Goal: Transaction & Acquisition: Obtain resource

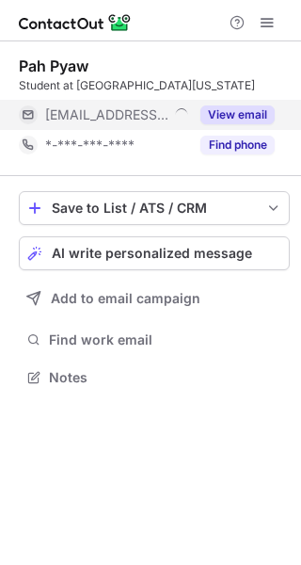
scroll to position [364, 301]
click at [231, 114] on button "View email" at bounding box center [237, 114] width 74 height 19
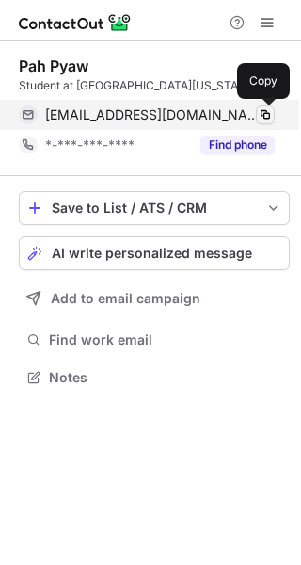
click at [263, 114] on span at bounding box center [265, 114] width 15 height 15
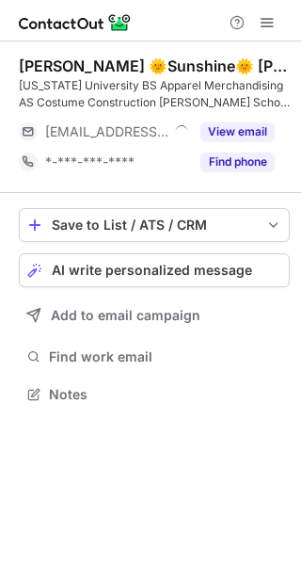
scroll to position [381, 301]
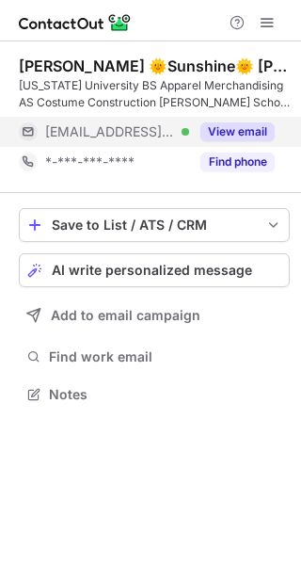
click at [243, 130] on button "View email" at bounding box center [237, 131] width 74 height 19
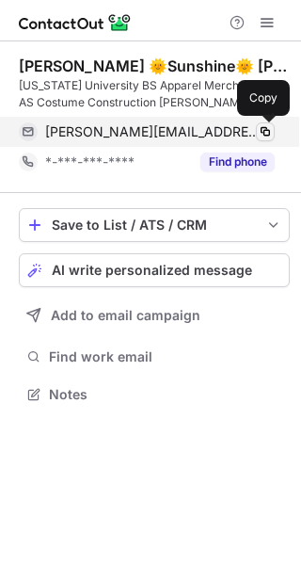
click at [265, 130] on span at bounding box center [265, 131] width 15 height 15
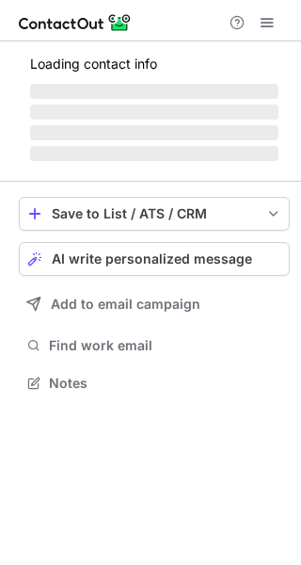
scroll to position [347, 301]
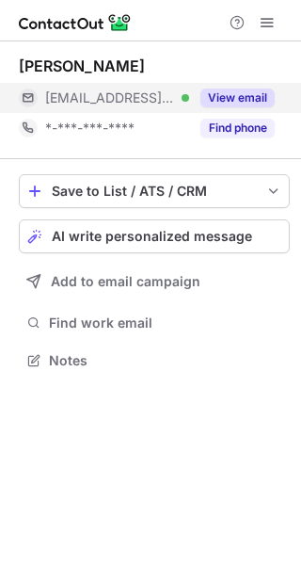
click at [229, 95] on button "View email" at bounding box center [237, 97] width 74 height 19
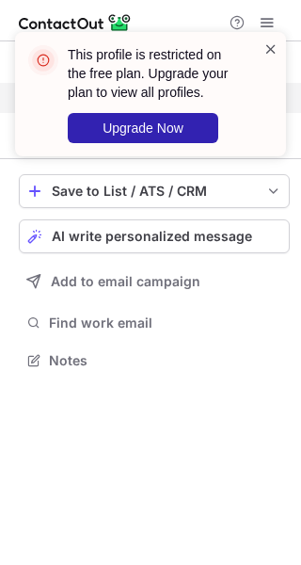
click at [273, 51] on span at bounding box center [270, 49] width 15 height 19
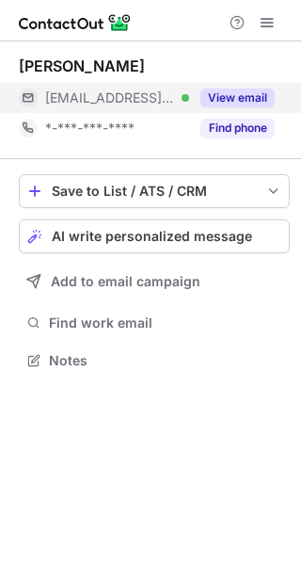
click at [272, 20] on div "This profile is restricted on the free plan. Upgrade your plan to view all prof…" at bounding box center [150, 101] width 301 height 177
click at [270, 20] on span at bounding box center [267, 22] width 15 height 15
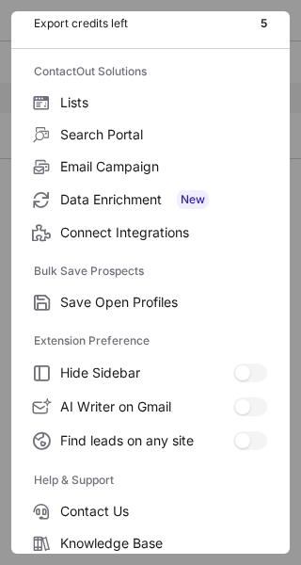
scroll to position [219, 0]
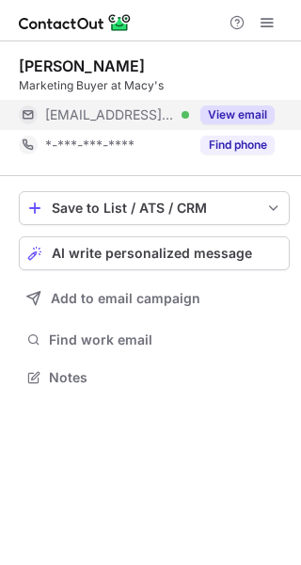
scroll to position [364, 301]
click at [225, 108] on button "View email" at bounding box center [237, 114] width 74 height 19
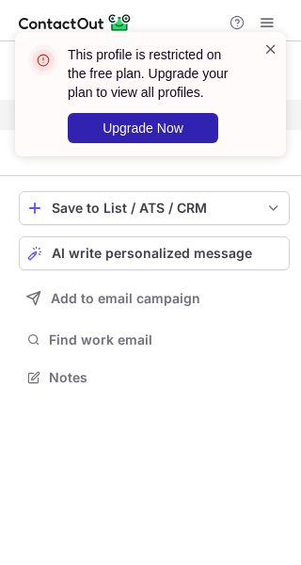
click at [274, 50] on span at bounding box center [270, 49] width 15 height 19
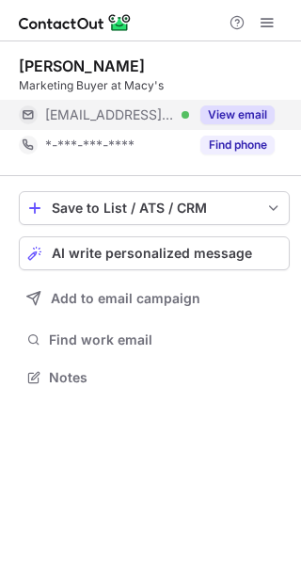
click at [268, 20] on div "This profile is restricted on the free plan. Upgrade your plan to view all prof…" at bounding box center [150, 101] width 301 height 177
click at [271, 24] on span at bounding box center [267, 22] width 15 height 15
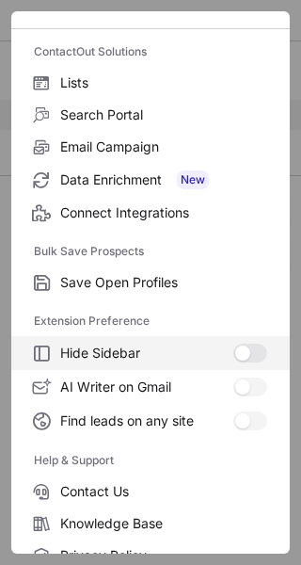
scroll to position [219, 0]
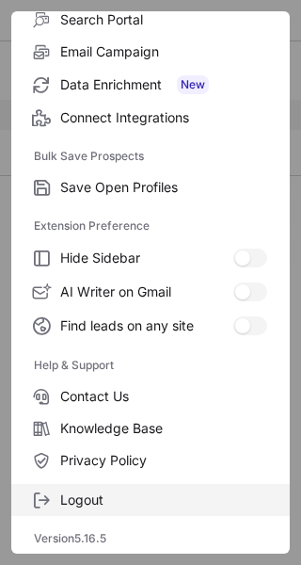
click at [83, 505] on span "Logout" at bounding box center [163, 499] width 207 height 17
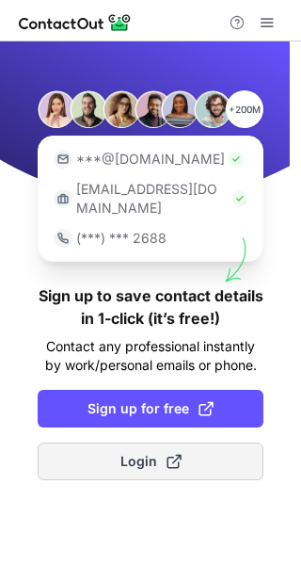
click at [161, 452] on span "Login" at bounding box center [150, 461] width 61 height 19
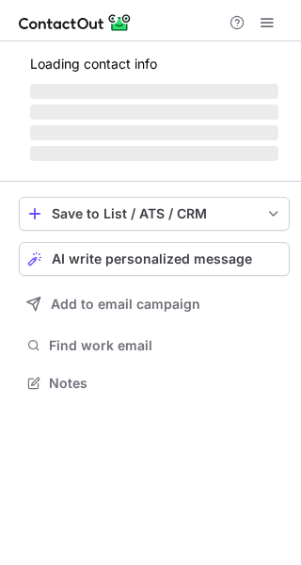
click at [264, 27] on span at bounding box center [267, 22] width 15 height 15
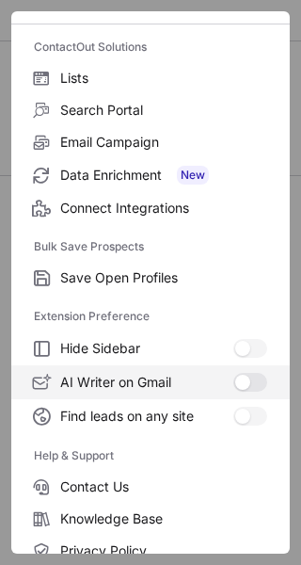
scroll to position [219, 0]
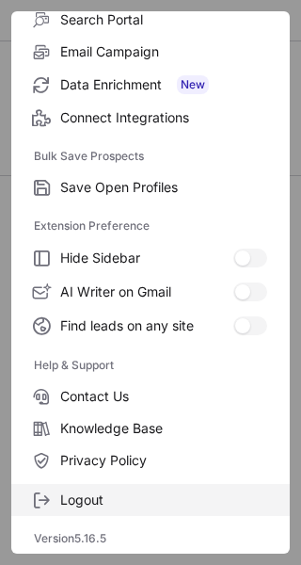
click at [94, 503] on span "Logout" at bounding box center [163, 499] width 207 height 17
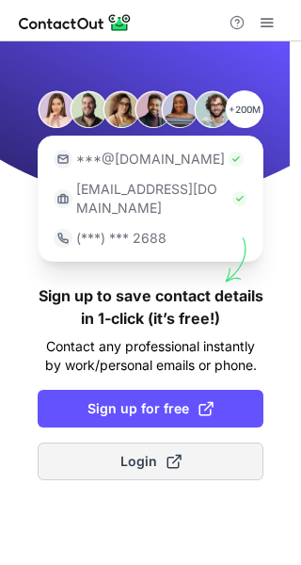
click at [179, 454] on span at bounding box center [174, 461] width 15 height 15
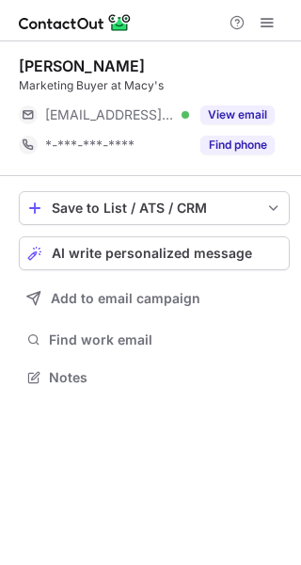
scroll to position [364, 301]
click at [272, 15] on span at bounding box center [267, 22] width 15 height 15
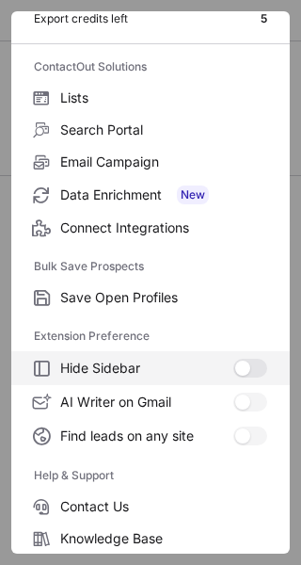
scroll to position [219, 0]
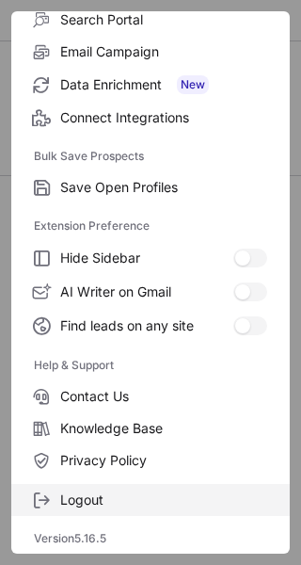
click at [104, 499] on span "Logout" at bounding box center [163, 499] width 207 height 17
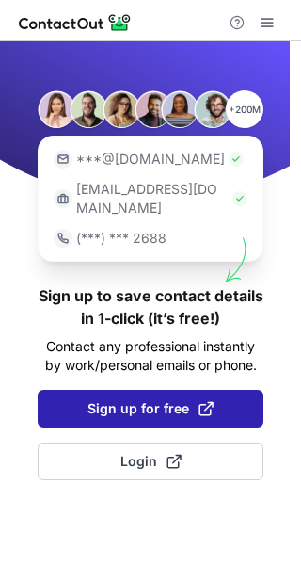
click at [107, 399] on span "Sign up for free" at bounding box center [151, 408] width 126 height 19
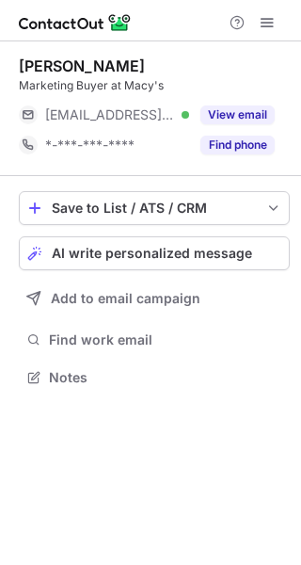
scroll to position [364, 301]
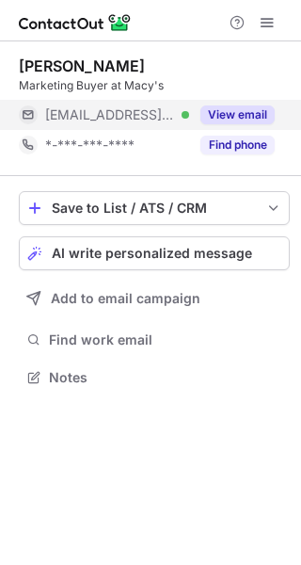
click at [246, 106] on button "View email" at bounding box center [237, 114] width 74 height 19
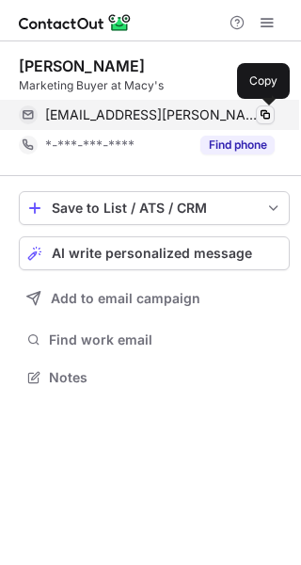
click at [262, 114] on span at bounding box center [265, 114] width 15 height 15
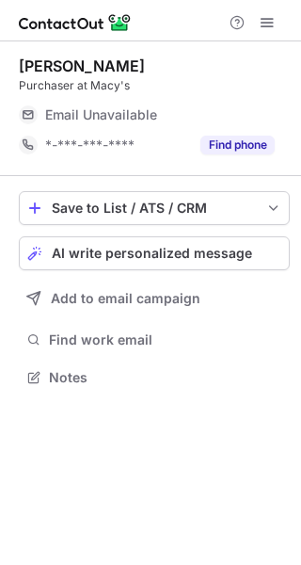
scroll to position [364, 301]
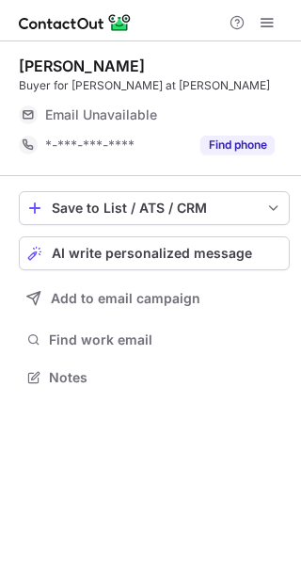
scroll to position [364, 301]
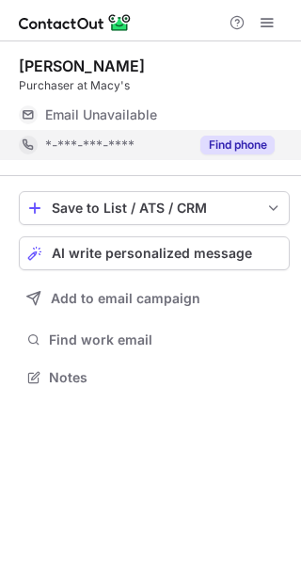
scroll to position [364, 301]
click at [246, 135] on div "Find phone" at bounding box center [232, 145] width 86 height 30
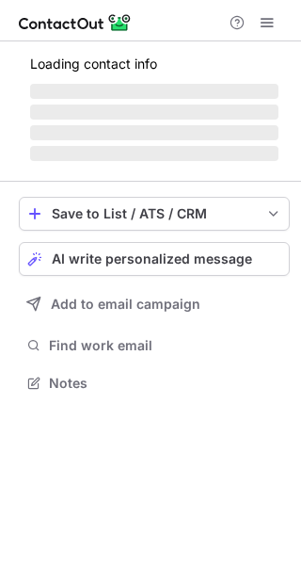
scroll to position [364, 301]
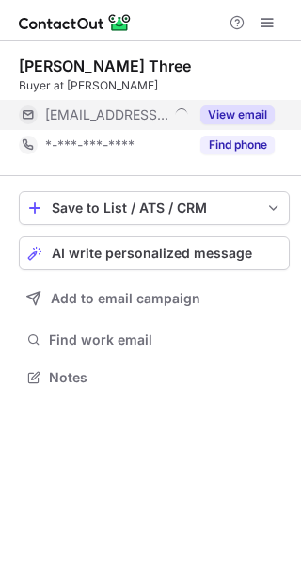
click at [224, 116] on button "View email" at bounding box center [237, 114] width 74 height 19
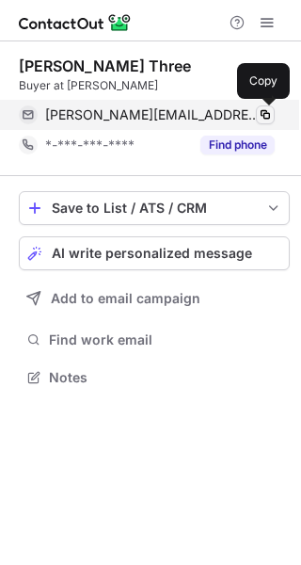
click at [266, 119] on span at bounding box center [265, 114] width 15 height 15
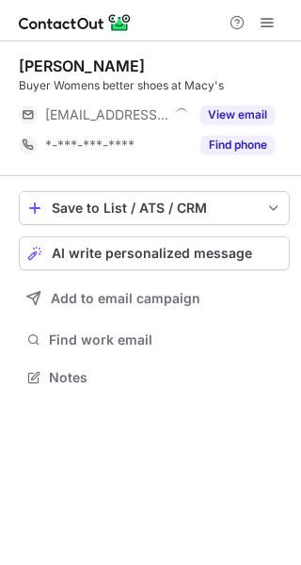
scroll to position [364, 301]
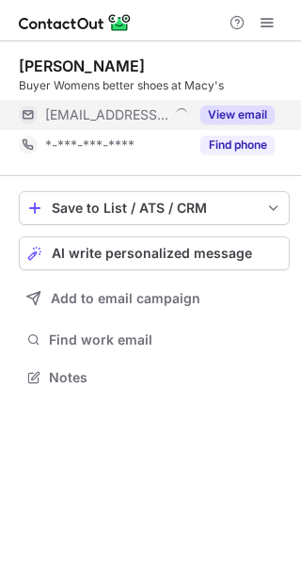
click at [235, 118] on button "View email" at bounding box center [237, 114] width 74 height 19
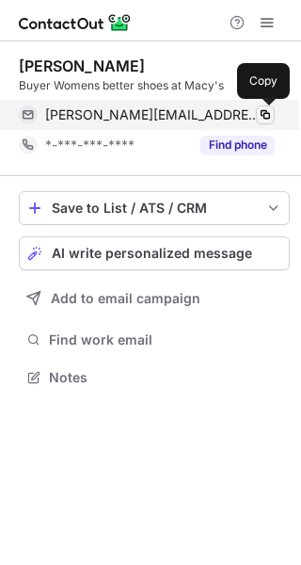
click at [259, 113] on span at bounding box center [265, 114] width 15 height 15
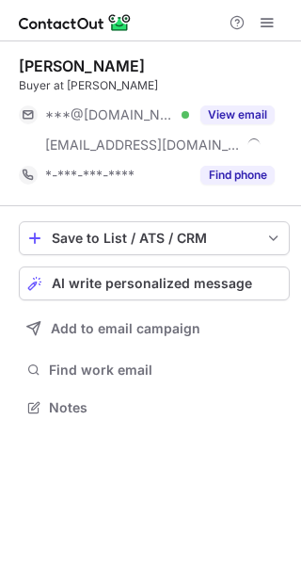
scroll to position [394, 301]
click at [238, 109] on button "View email" at bounding box center [237, 114] width 74 height 19
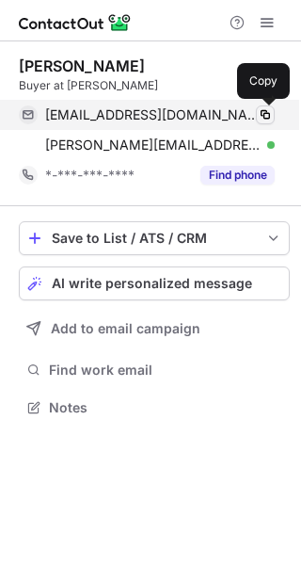
click at [268, 118] on span at bounding box center [265, 114] width 15 height 15
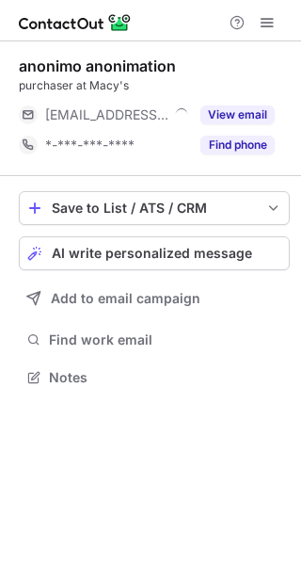
scroll to position [364, 301]
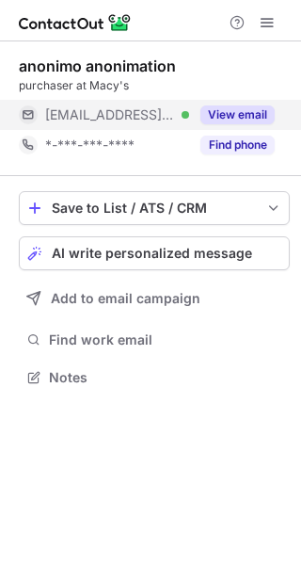
click at [224, 119] on button "View email" at bounding box center [237, 114] width 74 height 19
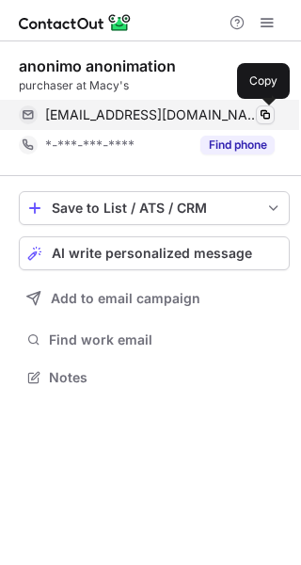
click at [269, 116] on span at bounding box center [265, 114] width 15 height 15
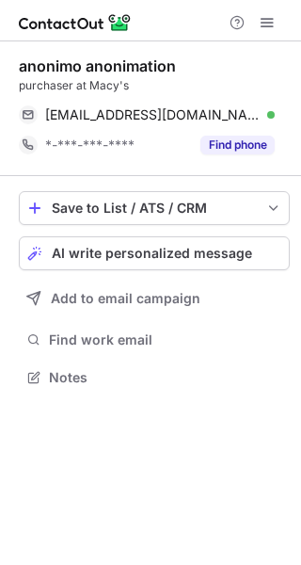
scroll to position [364, 301]
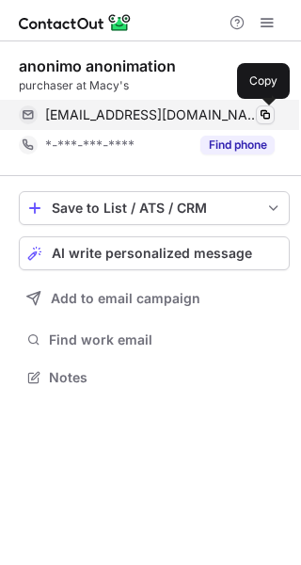
click at [268, 117] on span at bounding box center [265, 114] width 15 height 15
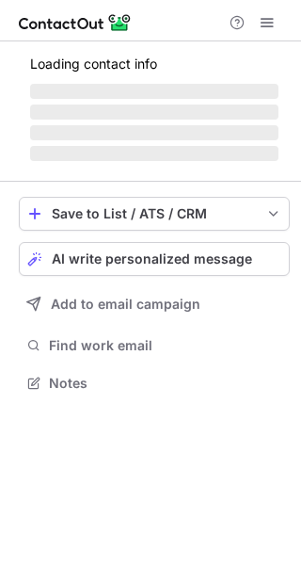
scroll to position [364, 301]
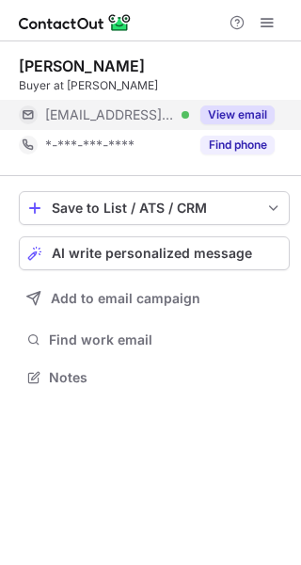
click at [217, 111] on button "View email" at bounding box center [237, 114] width 74 height 19
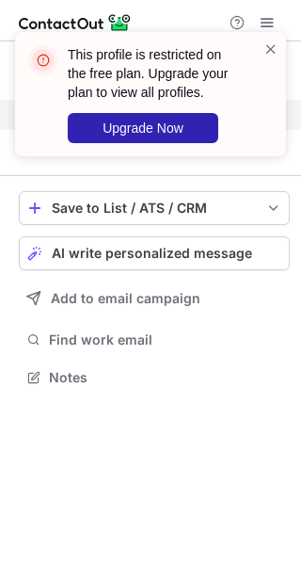
drag, startPoint x: 273, startPoint y: 52, endPoint x: 239, endPoint y: 17, distance: 48.6
click at [274, 51] on span at bounding box center [270, 49] width 15 height 19
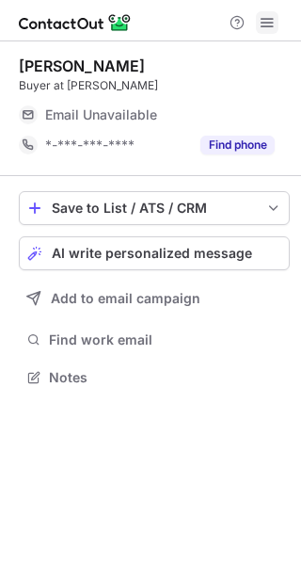
scroll to position [364, 301]
click at [268, 23] on span at bounding box center [267, 22] width 15 height 15
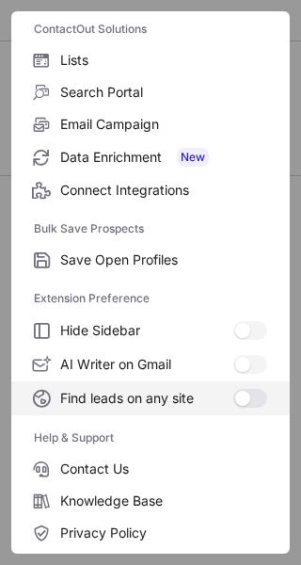
scroll to position [219, 0]
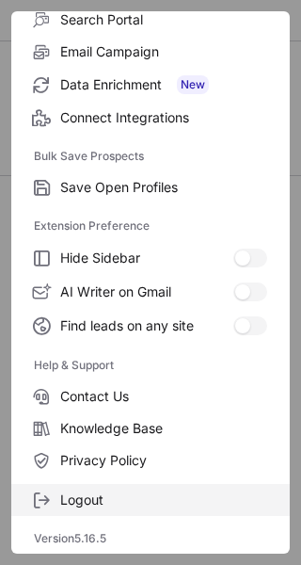
click at [71, 495] on span "Logout" at bounding box center [163, 499] width 207 height 17
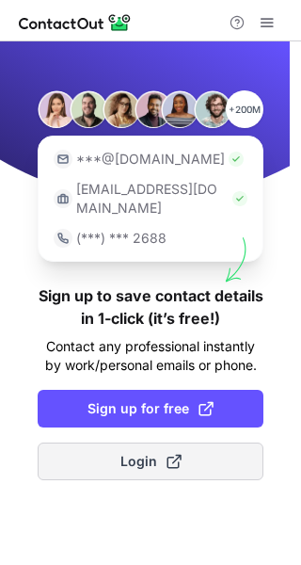
click at [142, 452] on span "Login" at bounding box center [150, 461] width 61 height 19
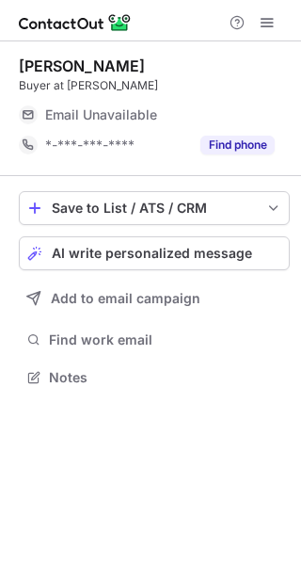
scroll to position [364, 301]
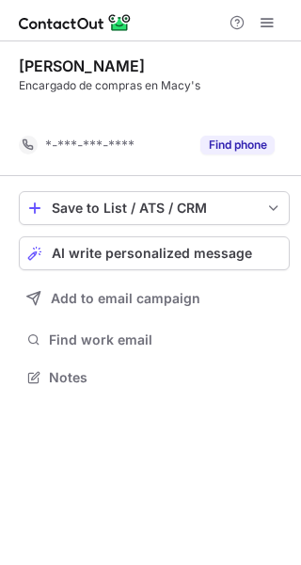
scroll to position [334, 301]
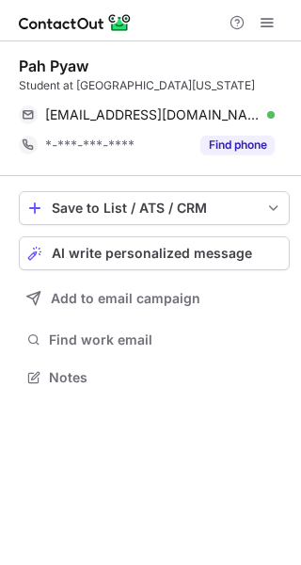
scroll to position [364, 301]
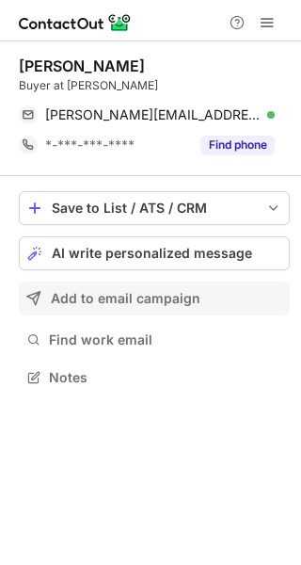
scroll to position [364, 301]
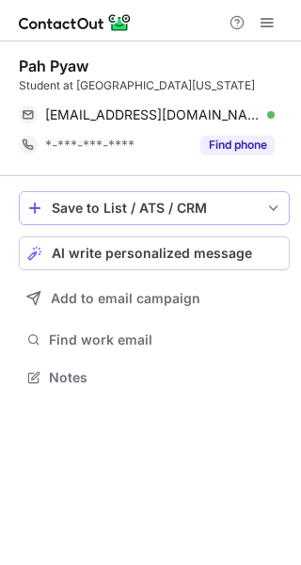
scroll to position [364, 301]
click at [281, 21] on div at bounding box center [252, 22] width 60 height 23
click at [264, 17] on span at bounding box center [267, 22] width 15 height 15
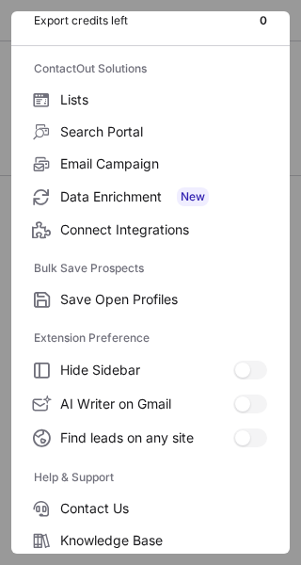
scroll to position [219, 0]
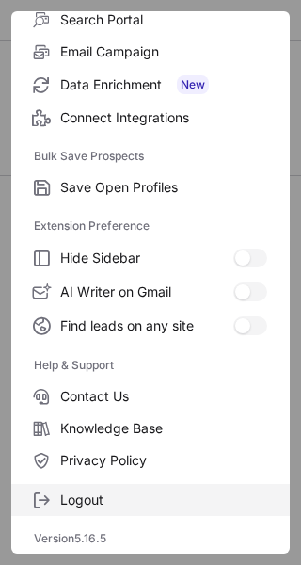
click at [89, 507] on span "Logout" at bounding box center [163, 499] width 207 height 17
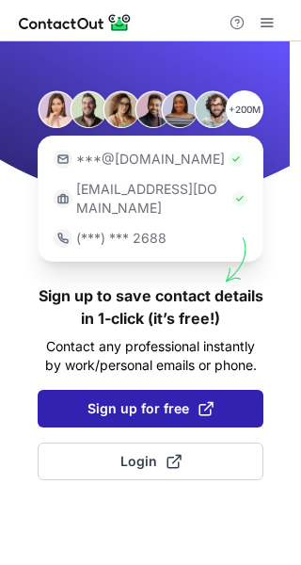
click at [157, 399] on span "Sign up for free" at bounding box center [151, 408] width 126 height 19
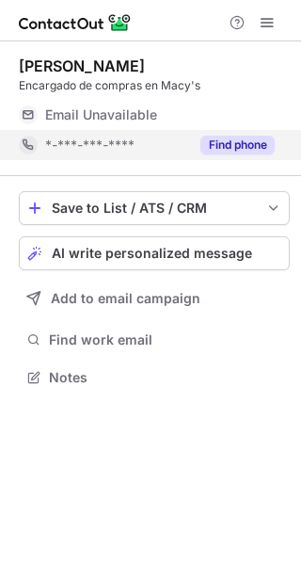
scroll to position [364, 301]
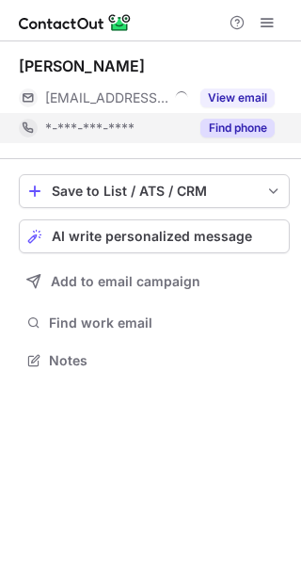
scroll to position [347, 301]
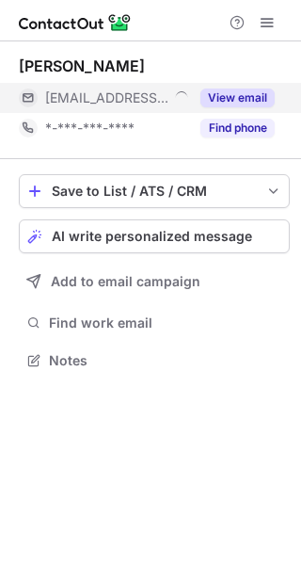
click at [227, 99] on button "View email" at bounding box center [237, 97] width 74 height 19
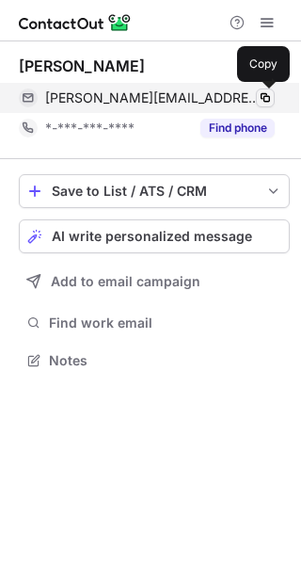
click at [262, 103] on span at bounding box center [265, 97] width 15 height 15
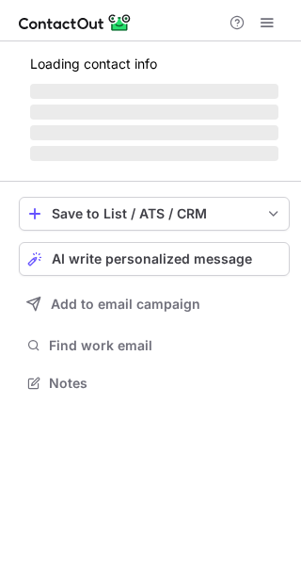
scroll to position [394, 301]
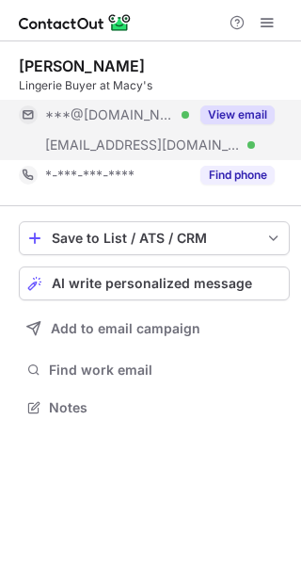
click at [231, 108] on button "View email" at bounding box center [237, 114] width 74 height 19
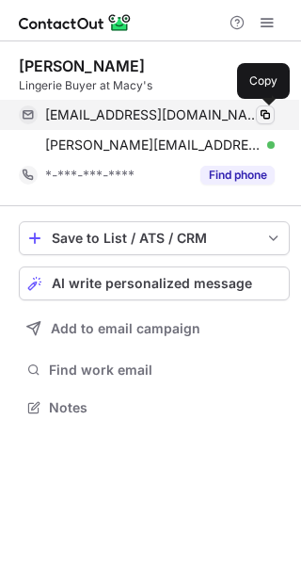
click at [262, 119] on span at bounding box center [265, 114] width 15 height 15
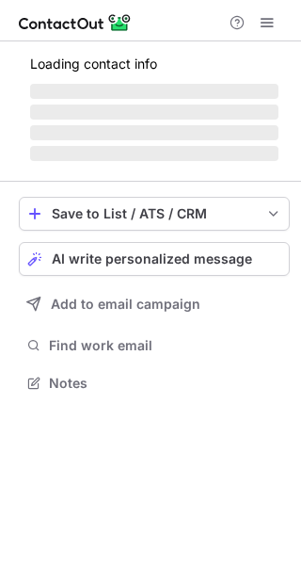
scroll to position [364, 301]
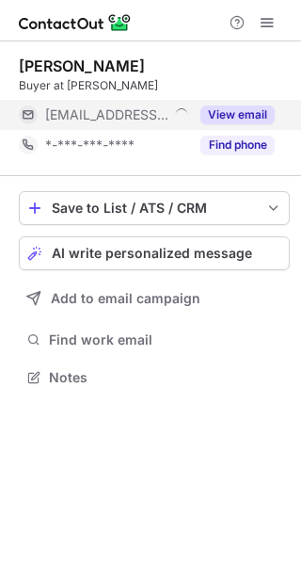
click at [236, 108] on button "View email" at bounding box center [237, 114] width 74 height 19
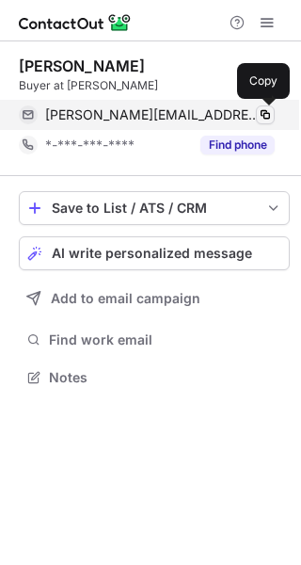
click at [272, 119] on span at bounding box center [265, 114] width 15 height 15
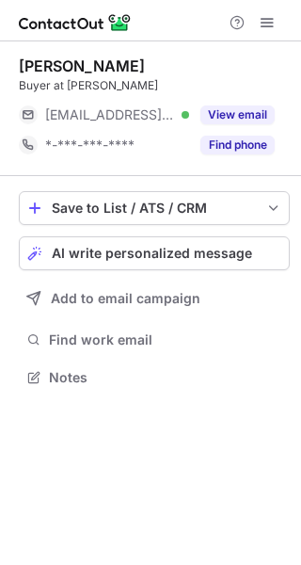
scroll to position [364, 301]
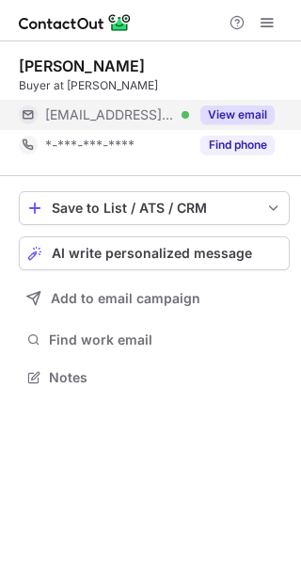
click at [212, 123] on button "View email" at bounding box center [237, 114] width 74 height 19
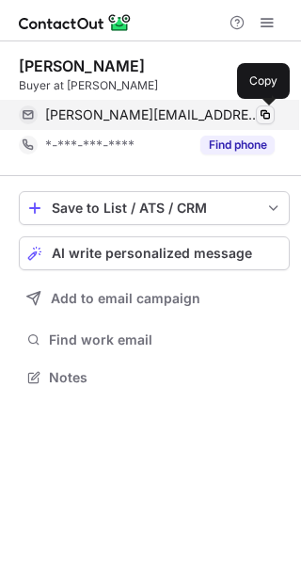
click at [263, 119] on span at bounding box center [265, 114] width 15 height 15
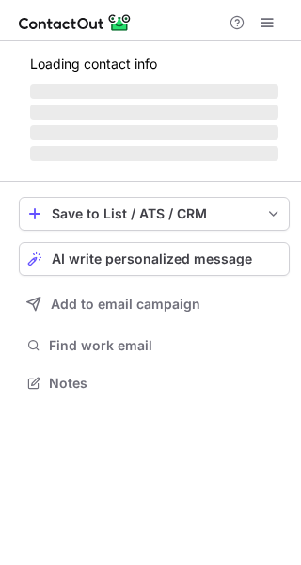
scroll to position [347, 301]
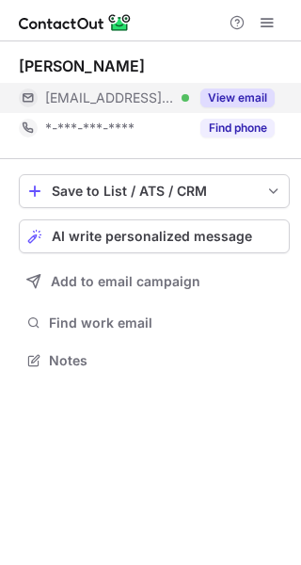
click at [237, 89] on button "View email" at bounding box center [237, 97] width 74 height 19
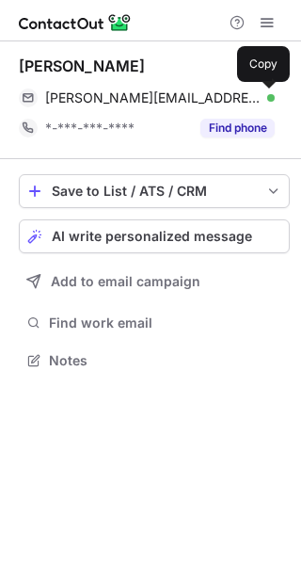
drag, startPoint x: 259, startPoint y: 98, endPoint x: 14, endPoint y: 15, distance: 258.3
click at [262, 98] on span at bounding box center [265, 97] width 15 height 15
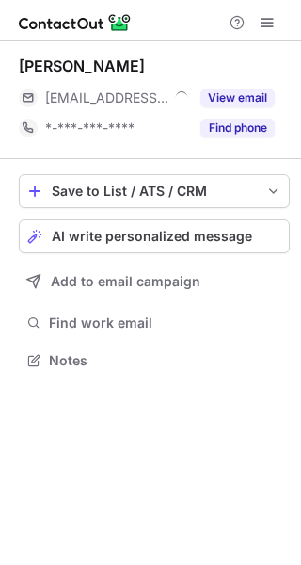
scroll to position [347, 301]
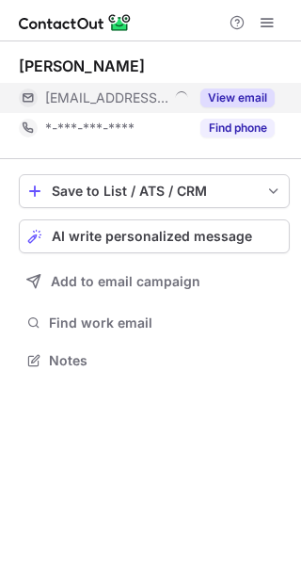
click at [231, 103] on button "View email" at bounding box center [237, 97] width 74 height 19
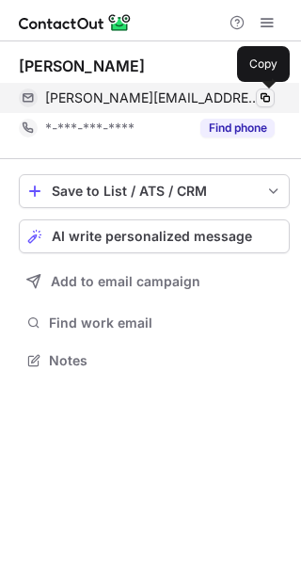
click at [260, 97] on span at bounding box center [265, 97] width 15 height 15
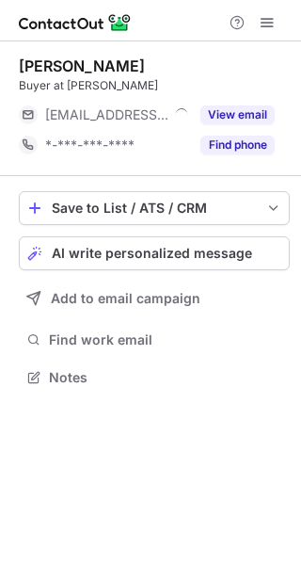
scroll to position [364, 301]
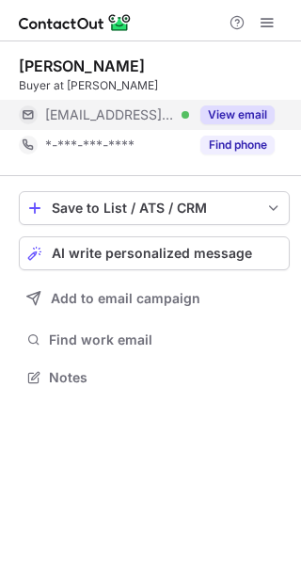
click at [234, 102] on div "View email" at bounding box center [232, 115] width 86 height 30
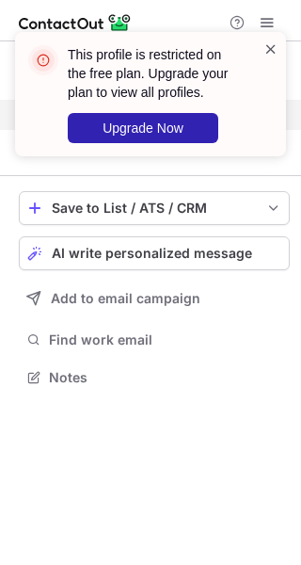
click at [272, 50] on span at bounding box center [270, 49] width 15 height 19
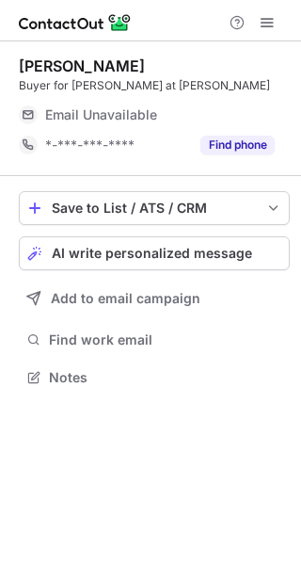
scroll to position [364, 301]
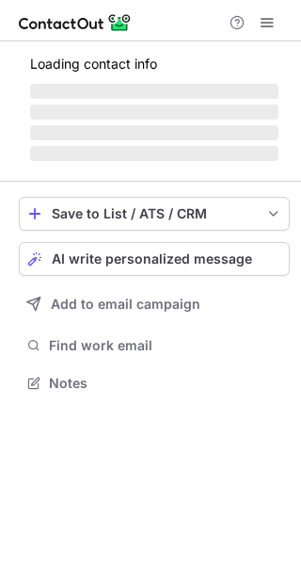
scroll to position [347, 301]
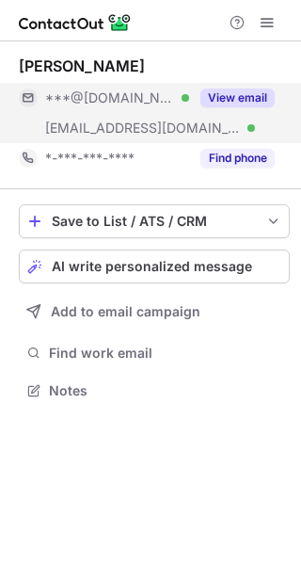
click at [235, 100] on button "View email" at bounding box center [237, 97] width 74 height 19
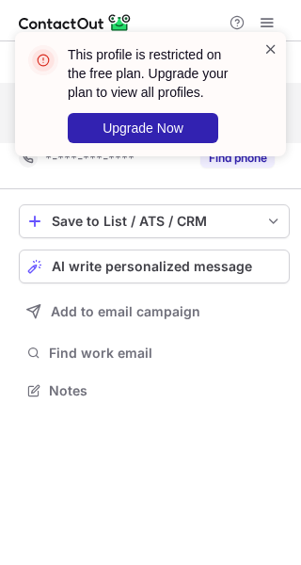
click at [272, 44] on span at bounding box center [270, 49] width 15 height 19
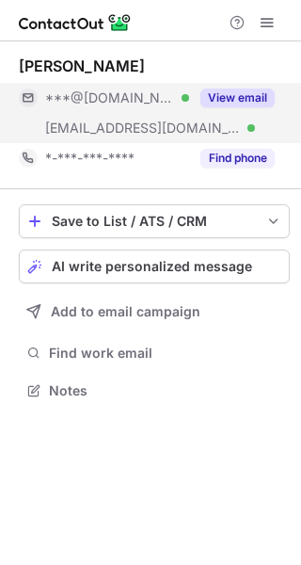
click at [266, 15] on div "This profile is restricted on the free plan. Upgrade your plan to view all prof…" at bounding box center [150, 101] width 301 height 177
click at [264, 30] on span at bounding box center [267, 22] width 15 height 15
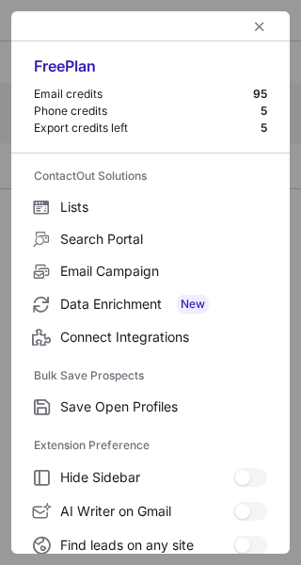
scroll to position [219, 0]
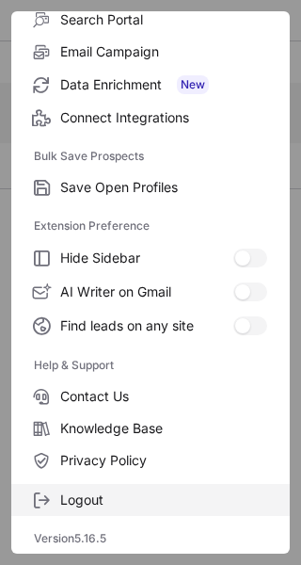
drag, startPoint x: 97, startPoint y: 500, endPoint x: 113, endPoint y: 481, distance: 24.7
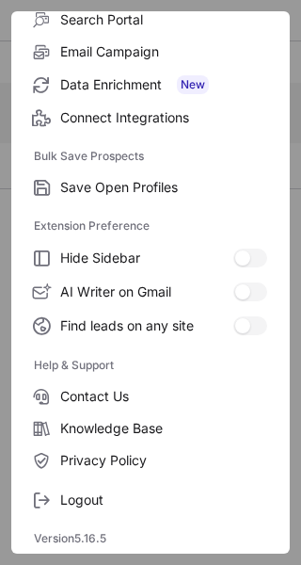
click at [98, 500] on span "Logout" at bounding box center [163, 499] width 207 height 17
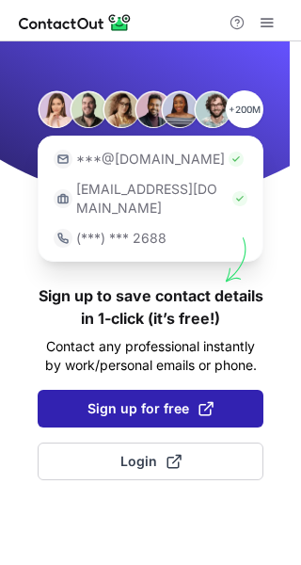
click at [175, 399] on span "Sign up for free" at bounding box center [151, 408] width 126 height 19
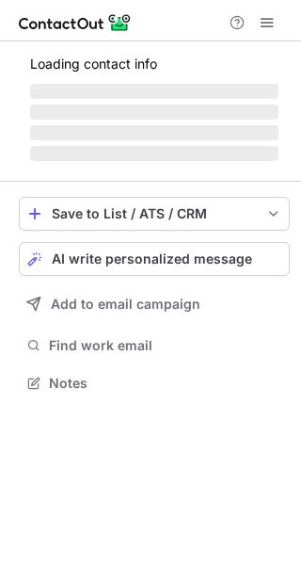
scroll to position [394, 301]
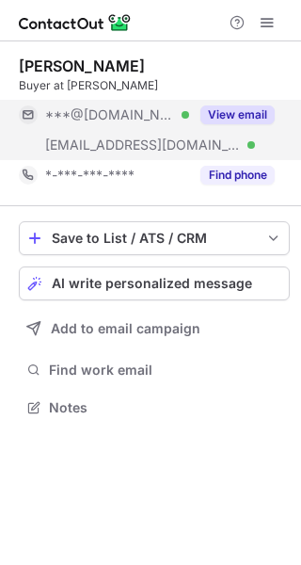
click at [225, 109] on button "View email" at bounding box center [237, 114] width 74 height 19
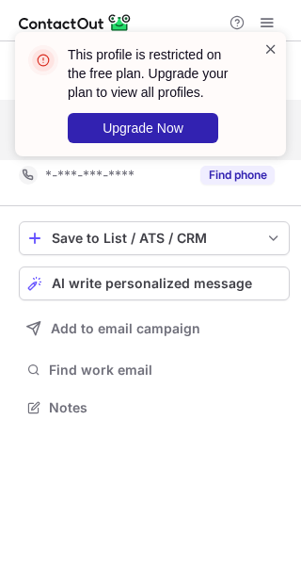
click at [270, 45] on span at bounding box center [270, 49] width 15 height 19
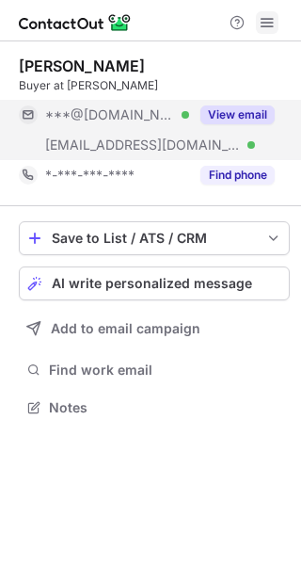
click at [276, 16] on button at bounding box center [267, 22] width 23 height 23
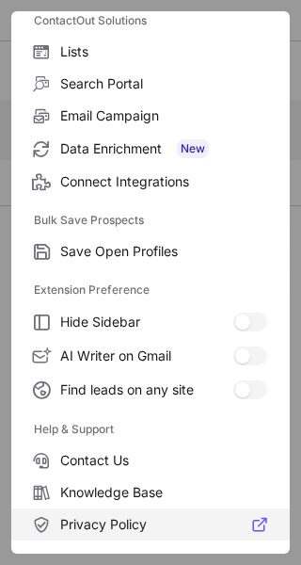
scroll to position [219, 0]
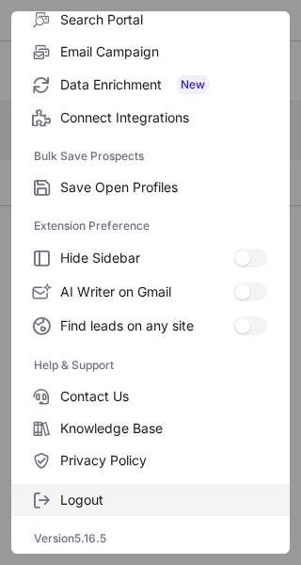
click at [153, 495] on span "Logout" at bounding box center [163, 499] width 207 height 17
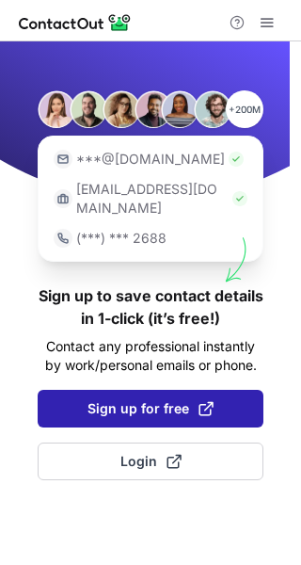
click at [193, 399] on span "Sign up for free" at bounding box center [151, 408] width 126 height 19
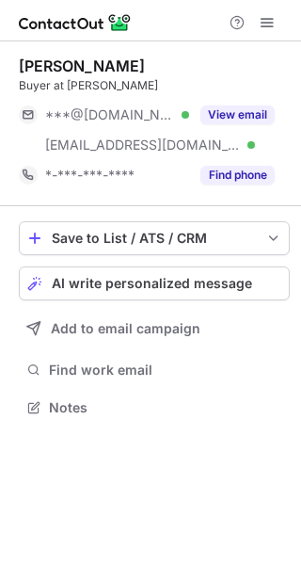
scroll to position [394, 301]
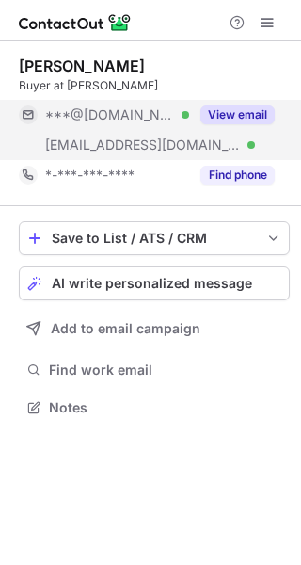
click at [244, 112] on button "View email" at bounding box center [237, 114] width 74 height 19
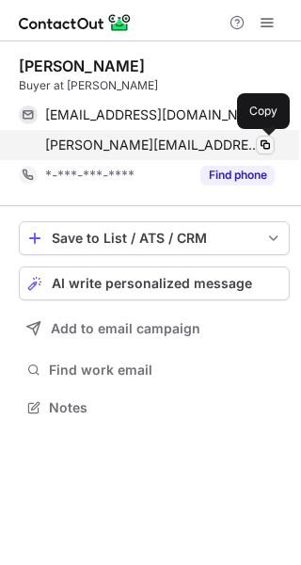
click at [259, 140] on span at bounding box center [265, 144] width 15 height 15
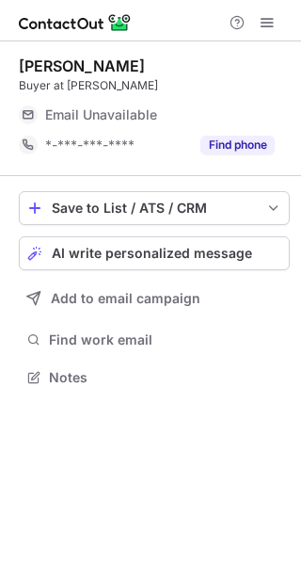
scroll to position [364, 301]
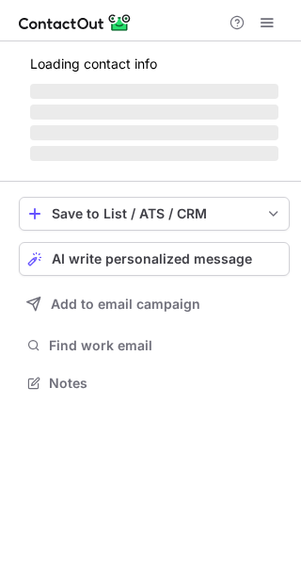
scroll to position [364, 301]
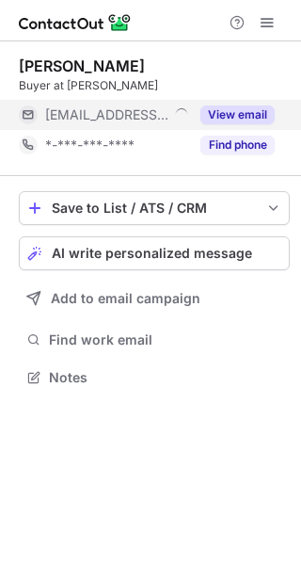
click at [211, 106] on button "View email" at bounding box center [237, 114] width 74 height 19
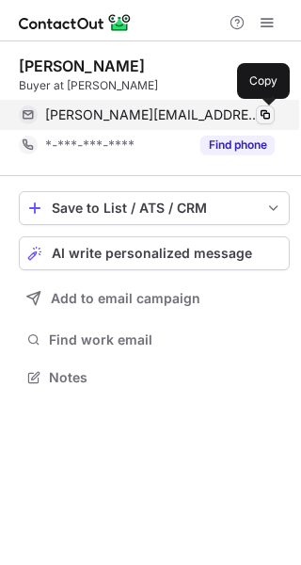
click at [262, 118] on span at bounding box center [265, 114] width 15 height 15
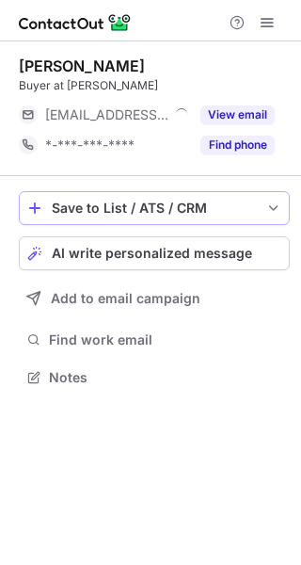
scroll to position [364, 301]
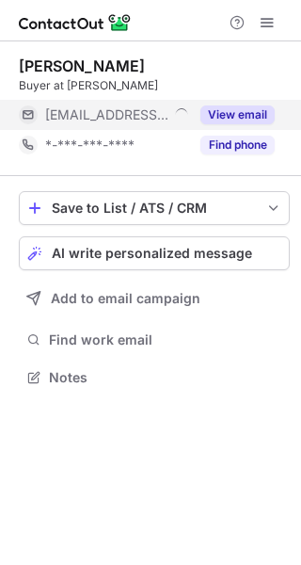
click at [197, 118] on div "View email" at bounding box center [232, 115] width 86 height 30
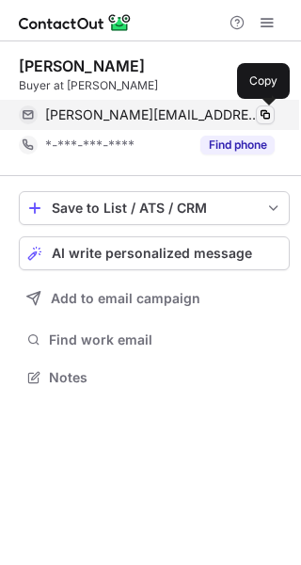
click at [259, 114] on span at bounding box center [265, 114] width 15 height 15
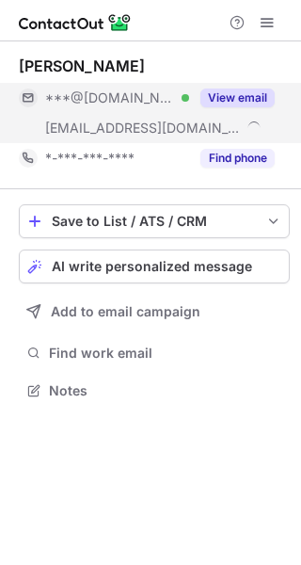
scroll to position [377, 301]
click at [241, 101] on button "View email" at bounding box center [237, 97] width 74 height 19
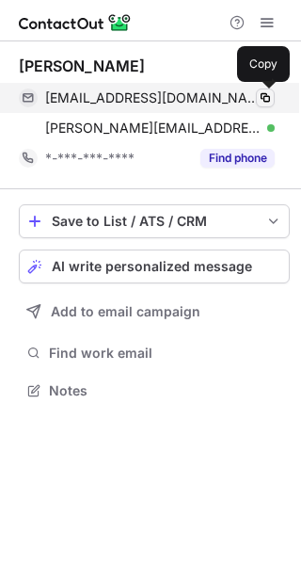
click at [260, 102] on span at bounding box center [265, 97] width 15 height 15
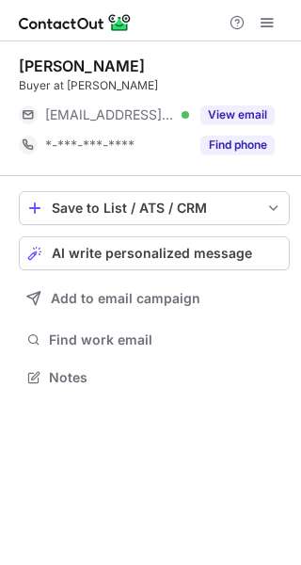
scroll to position [364, 301]
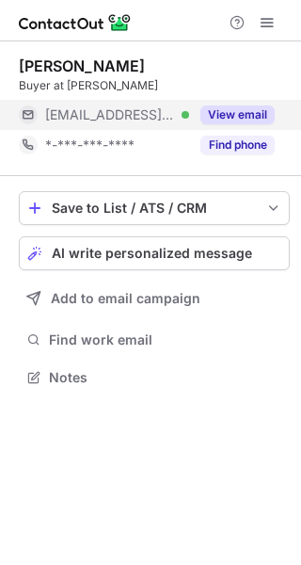
click at [246, 116] on button "View email" at bounding box center [237, 114] width 74 height 19
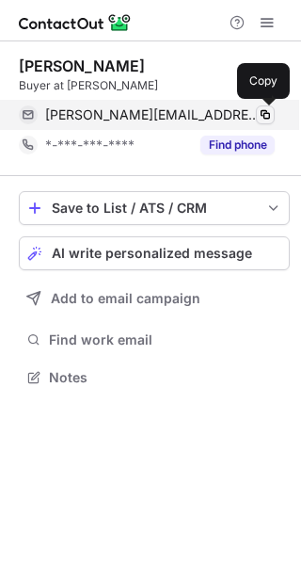
click at [263, 113] on span at bounding box center [265, 114] width 15 height 15
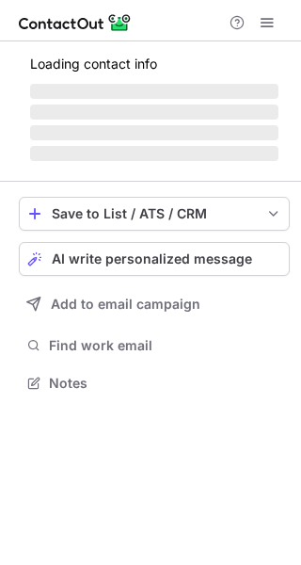
scroll to position [347, 301]
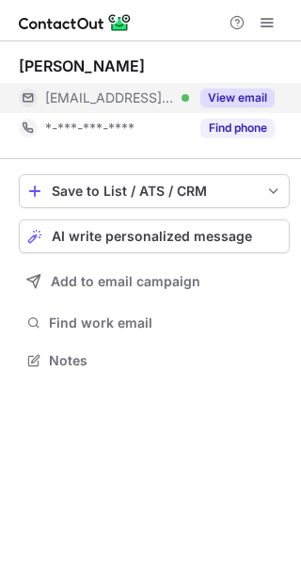
click at [224, 103] on button "View email" at bounding box center [237, 97] width 74 height 19
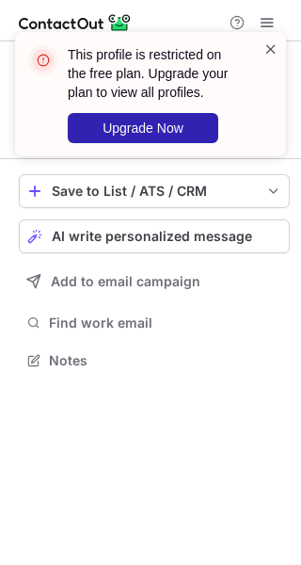
click at [269, 45] on span at bounding box center [270, 49] width 15 height 19
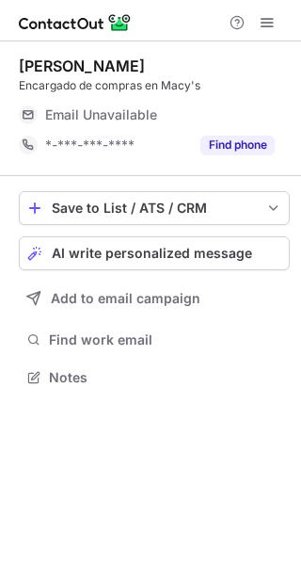
scroll to position [364, 301]
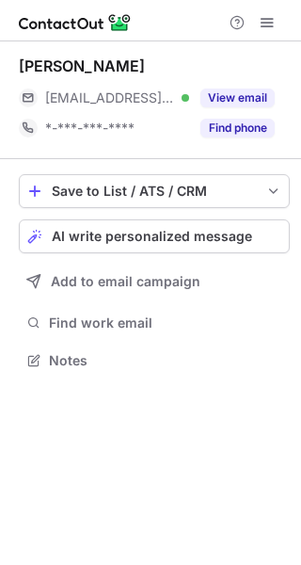
scroll to position [347, 301]
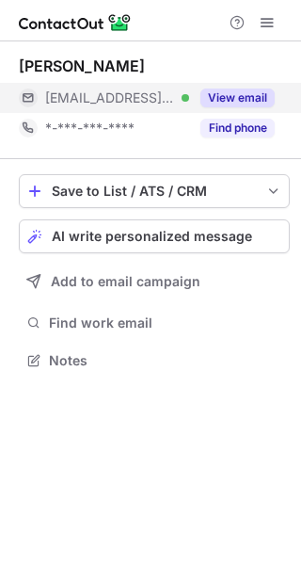
click at [230, 103] on button "View email" at bounding box center [237, 97] width 74 height 19
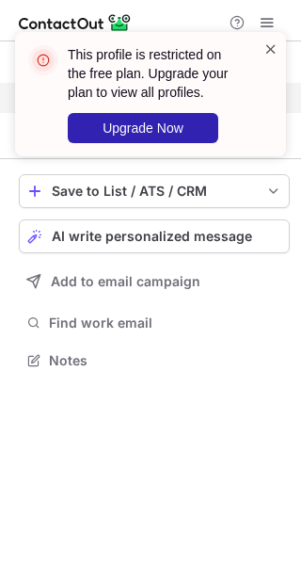
click at [271, 48] on span at bounding box center [270, 49] width 15 height 19
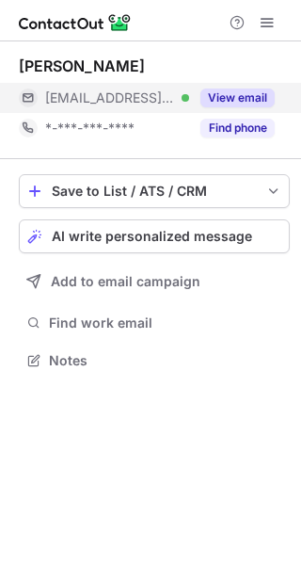
click at [268, 22] on div "This profile is restricted on the free plan. Upgrade your plan to view all prof…" at bounding box center [150, 32] width 301 height 38
click at [274, 25] on span at bounding box center [267, 22] width 15 height 15
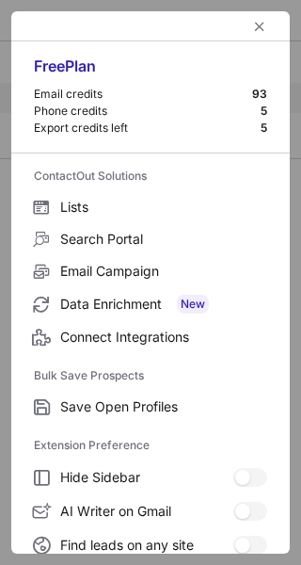
scroll to position [219, 0]
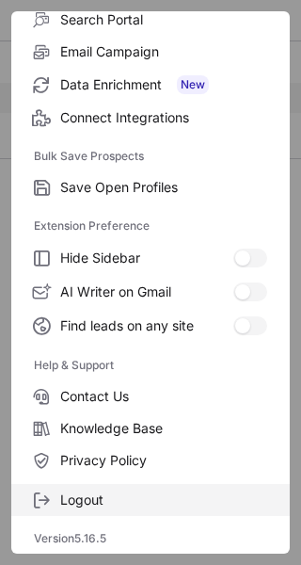
click at [95, 495] on span "Logout" at bounding box center [163, 499] width 207 height 17
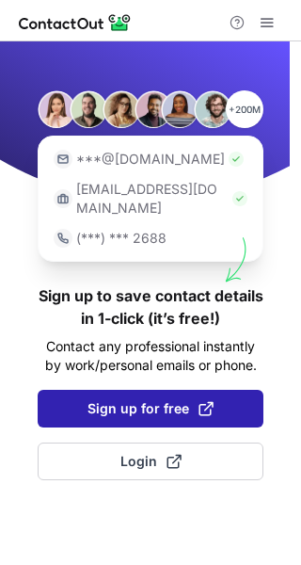
click at [182, 399] on span "Sign up for free" at bounding box center [151, 408] width 126 height 19
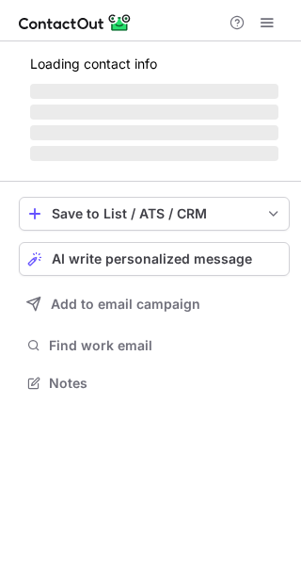
scroll to position [370, 301]
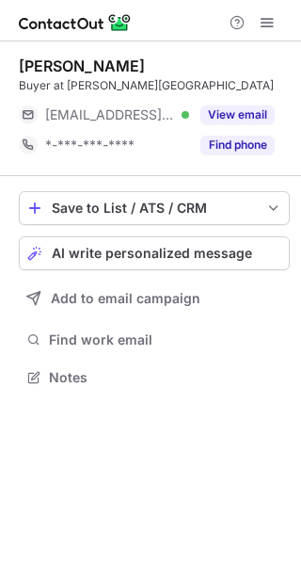
scroll to position [364, 301]
click at [267, 22] on span at bounding box center [267, 22] width 15 height 15
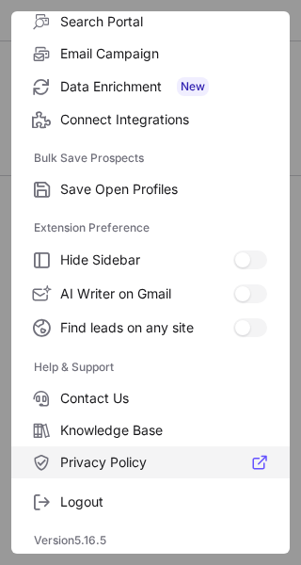
scroll to position [219, 0]
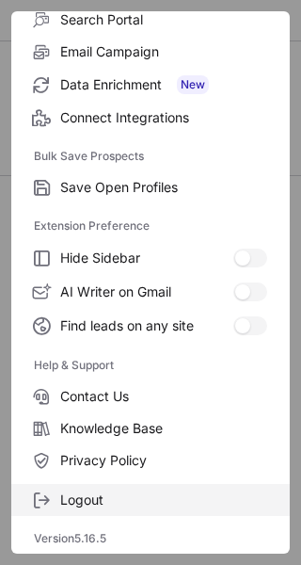
click at [135, 496] on span "Logout" at bounding box center [163, 499] width 207 height 17
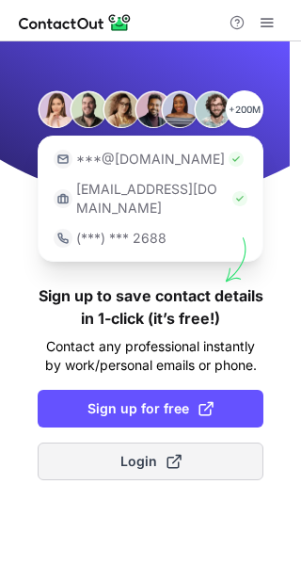
click at [171, 454] on span at bounding box center [174, 461] width 15 height 15
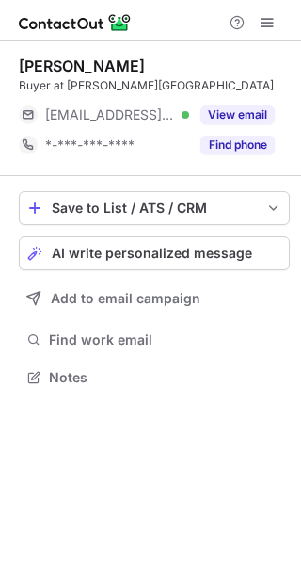
scroll to position [364, 301]
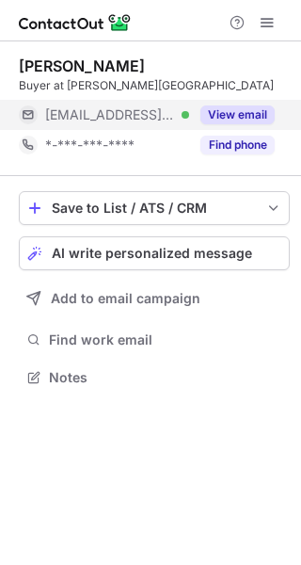
click at [233, 111] on button "View email" at bounding box center [237, 114] width 74 height 19
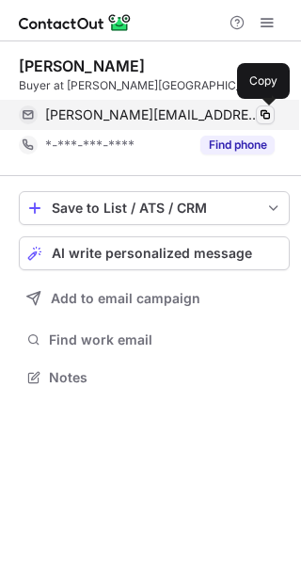
click at [261, 118] on span at bounding box center [265, 114] width 15 height 15
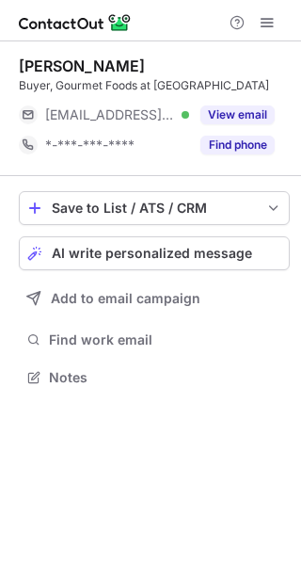
scroll to position [364, 301]
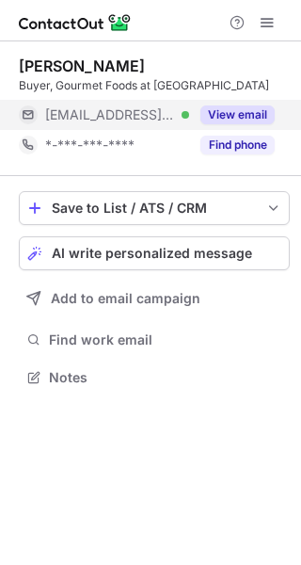
click at [248, 102] on div "View email" at bounding box center [232, 115] width 86 height 30
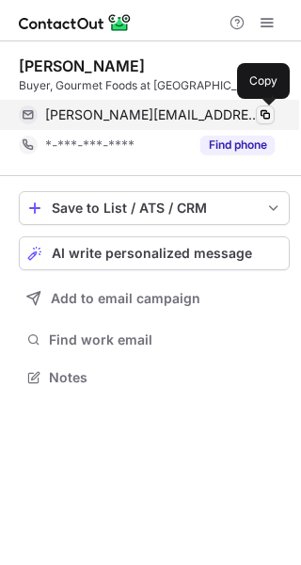
click at [269, 113] on span at bounding box center [265, 114] width 15 height 15
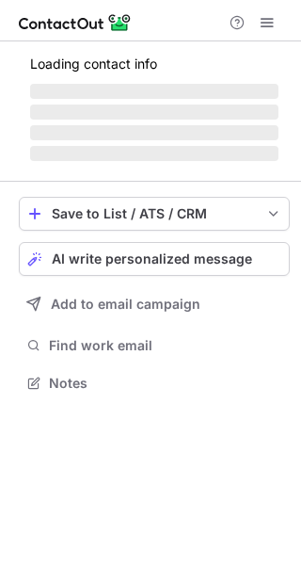
scroll to position [364, 301]
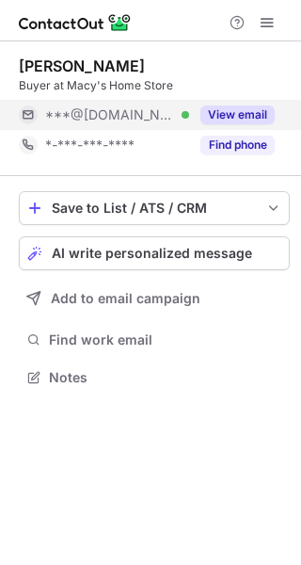
click at [214, 116] on button "View email" at bounding box center [237, 114] width 74 height 19
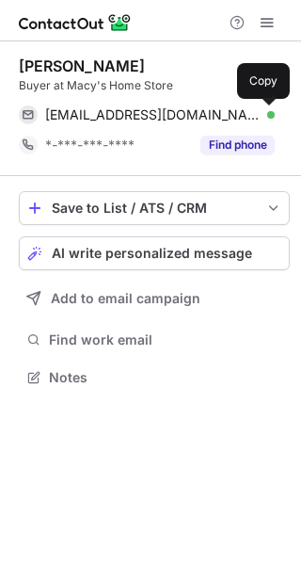
click at [259, 115] on span at bounding box center [265, 114] width 15 height 15
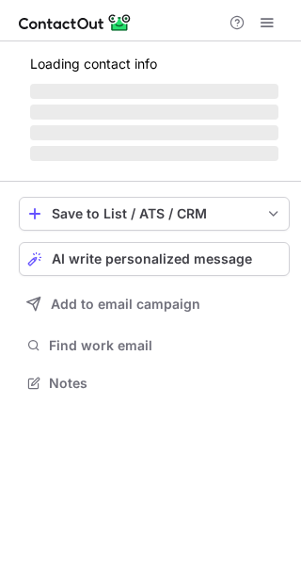
scroll to position [364, 301]
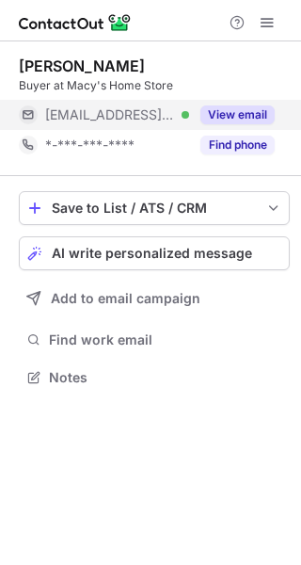
click at [220, 103] on div "View email" at bounding box center [232, 115] width 86 height 30
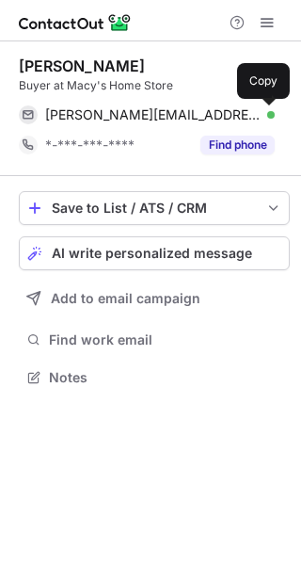
click at [261, 111] on span at bounding box center [265, 114] width 15 height 15
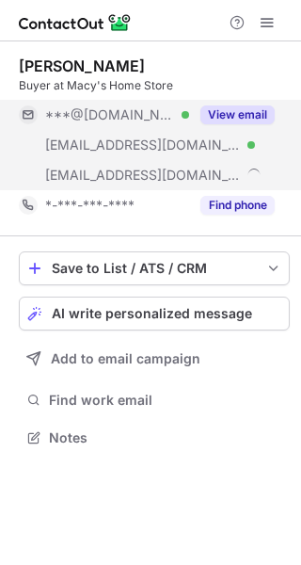
scroll to position [424, 301]
click at [234, 114] on button "View email" at bounding box center [237, 114] width 74 height 19
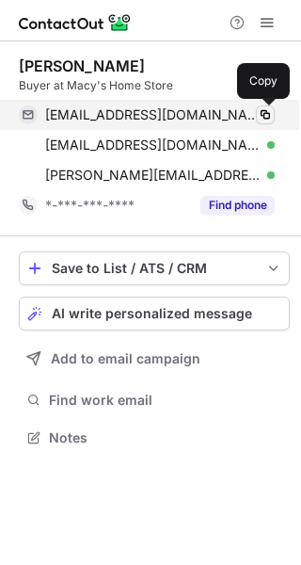
click at [260, 114] on span at bounding box center [265, 114] width 15 height 15
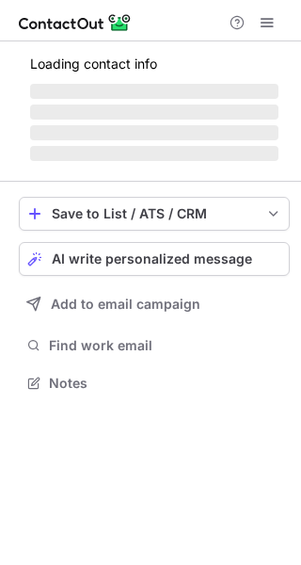
scroll to position [364, 301]
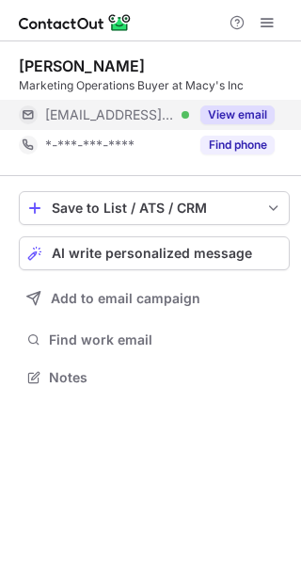
click at [249, 104] on div "View email" at bounding box center [232, 115] width 86 height 30
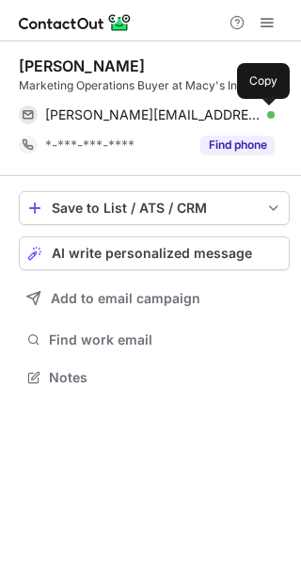
click at [266, 115] on span at bounding box center [265, 114] width 15 height 15
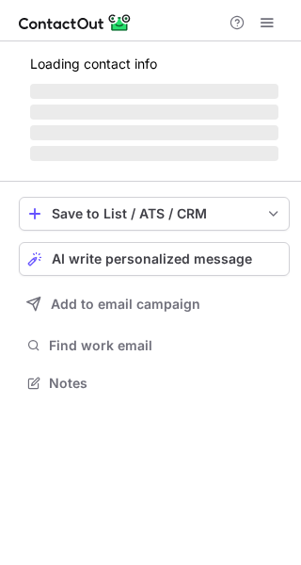
scroll to position [364, 301]
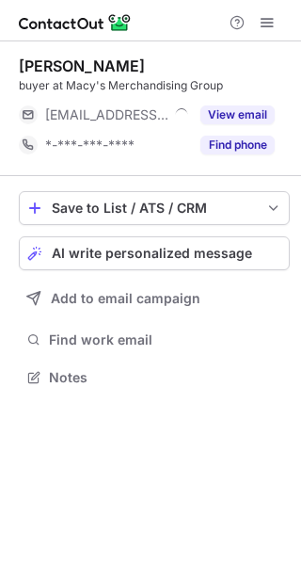
click at [246, 106] on button "View email" at bounding box center [237, 114] width 74 height 19
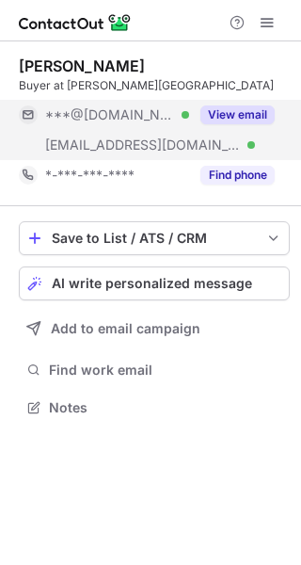
scroll to position [394, 301]
click at [239, 110] on button "View email" at bounding box center [237, 114] width 74 height 19
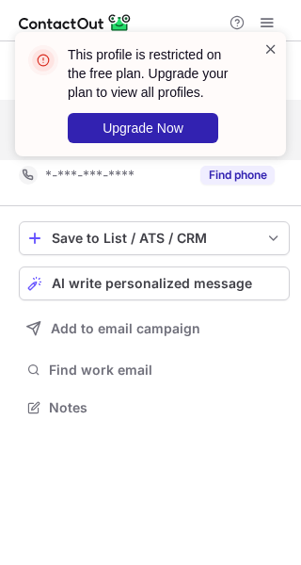
click at [274, 56] on span at bounding box center [270, 49] width 15 height 19
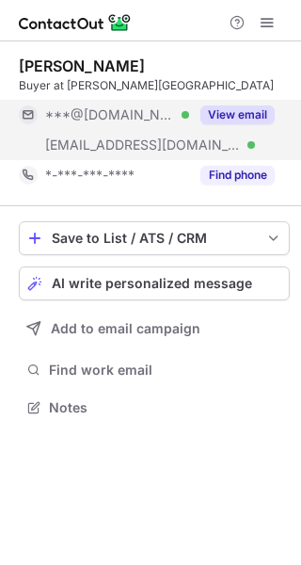
click at [270, 46] on span at bounding box center [270, 49] width 15 height 19
click at [266, 21] on div "This profile is restricted on the free plan. Upgrade your plan to view all prof…" at bounding box center [150, 101] width 301 height 177
click at [266, 21] on span at bounding box center [267, 22] width 15 height 15
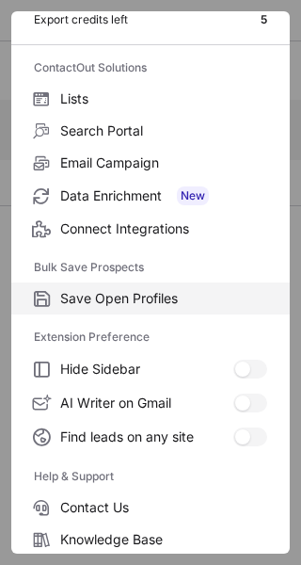
scroll to position [219, 0]
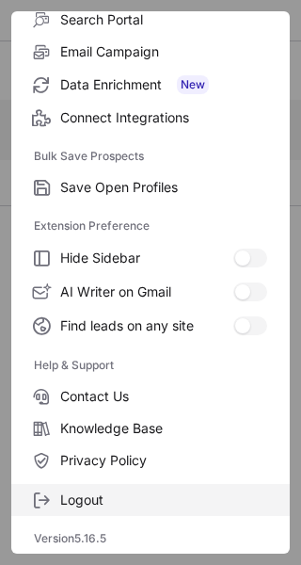
click at [110, 499] on span "Logout" at bounding box center [163, 499] width 207 height 17
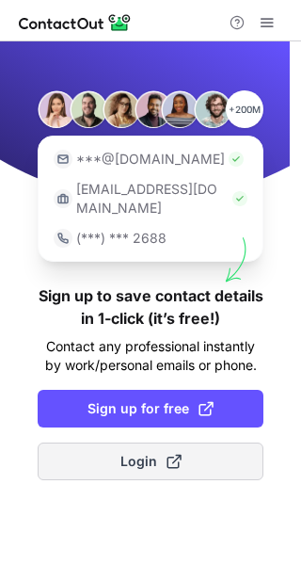
click at [168, 454] on span at bounding box center [174, 461] width 15 height 15
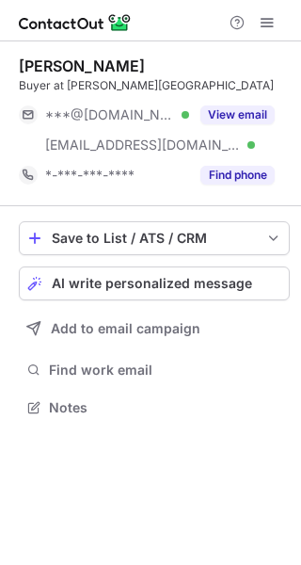
scroll to position [394, 301]
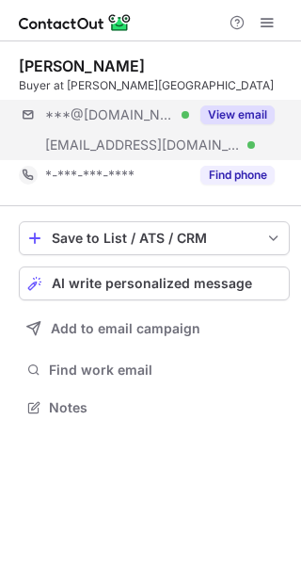
click at [278, 110] on div "***@gmail.com Verified ***@macys.com Verified View email" at bounding box center [154, 130] width 271 height 60
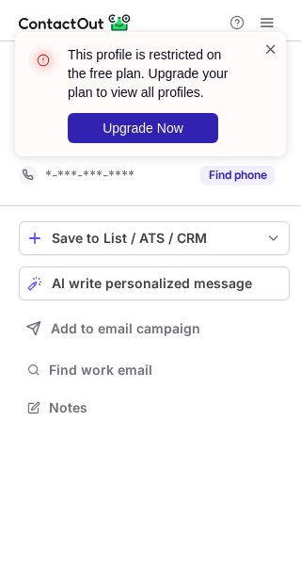
click at [271, 44] on span at bounding box center [270, 49] width 15 height 19
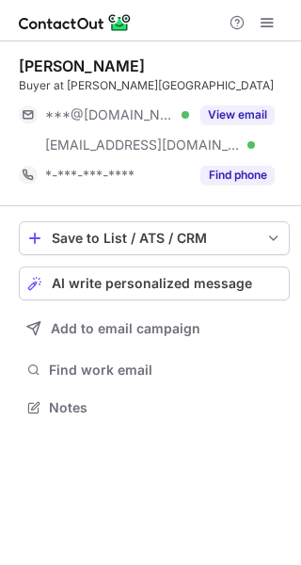
click at [261, 21] on div "This profile is restricted on the free plan. Upgrade your plan to view all prof…" at bounding box center [150, 101] width 301 height 177
click at [267, 24] on span at bounding box center [267, 22] width 15 height 15
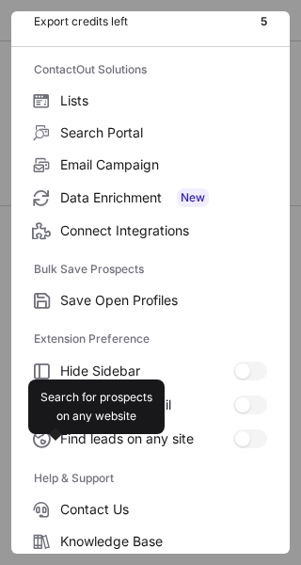
scroll to position [219, 0]
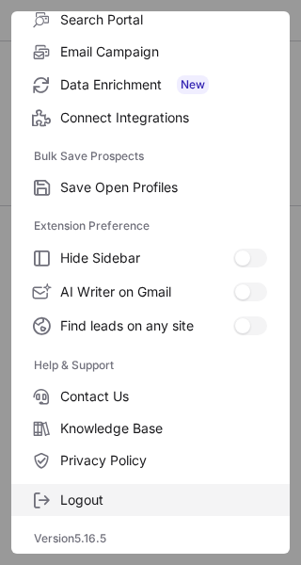
click at [168, 498] on span "Logout" at bounding box center [163, 499] width 207 height 17
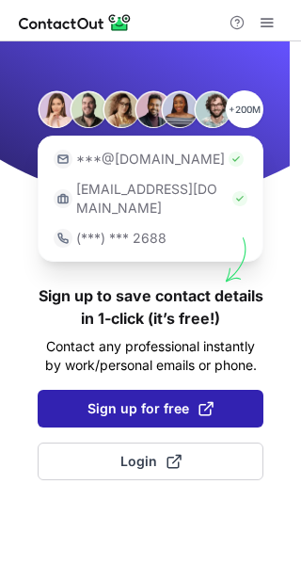
click at [117, 390] on button "Sign up for free" at bounding box center [151, 409] width 226 height 38
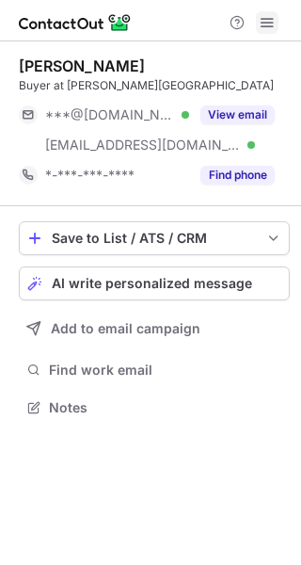
scroll to position [394, 301]
click at [259, 25] on button at bounding box center [267, 22] width 23 height 23
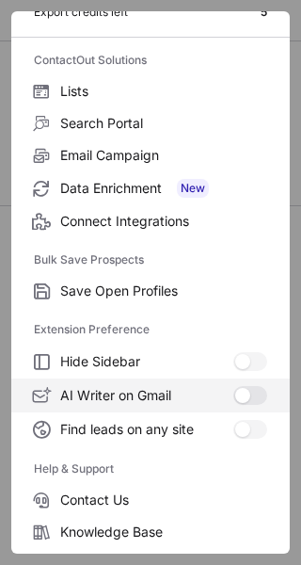
scroll to position [219, 0]
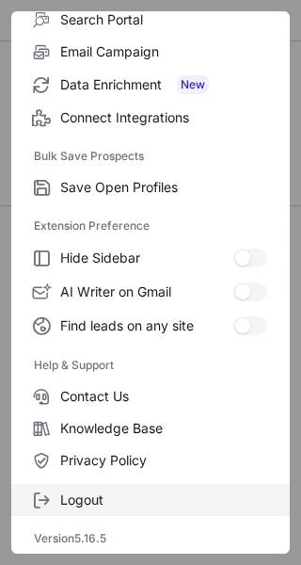
click at [142, 496] on span "Logout" at bounding box center [163, 499] width 207 height 17
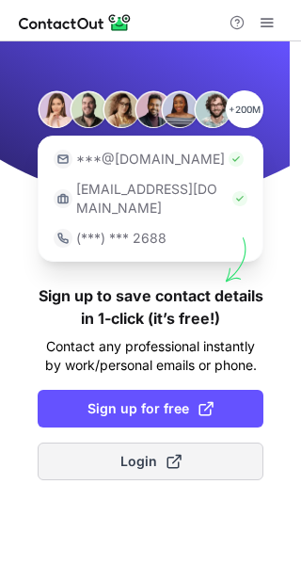
click at [162, 452] on span "Login" at bounding box center [150, 461] width 61 height 19
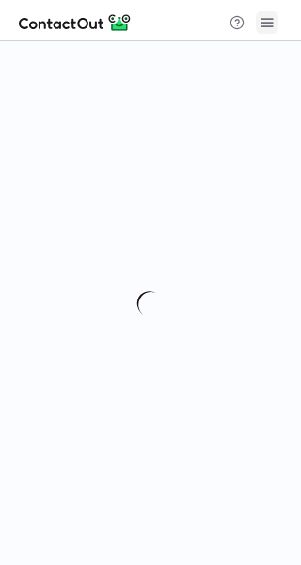
click at [274, 23] on span at bounding box center [267, 22] width 15 height 15
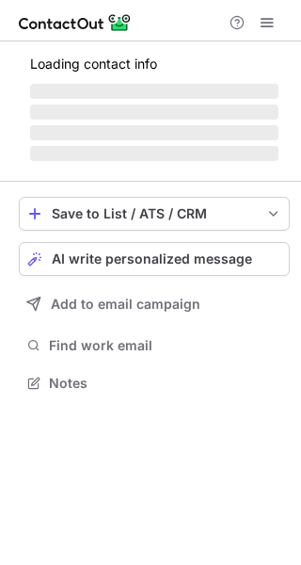
scroll to position [394, 301]
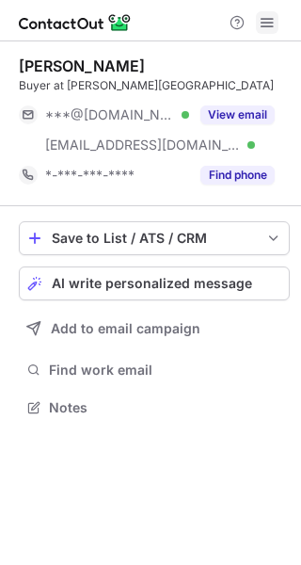
click at [262, 23] on span at bounding box center [267, 22] width 15 height 15
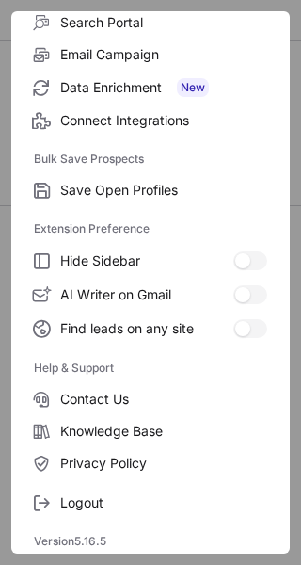
scroll to position [219, 0]
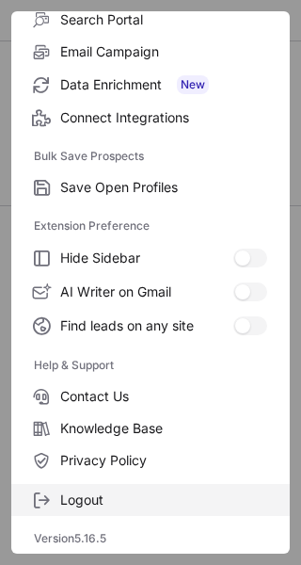
click at [76, 497] on span "Logout" at bounding box center [163, 499] width 207 height 17
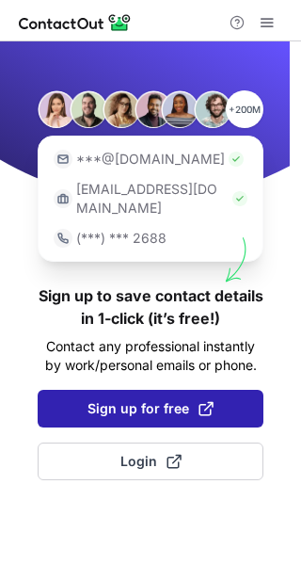
click at [82, 401] on button "Sign up for free" at bounding box center [151, 409] width 226 height 38
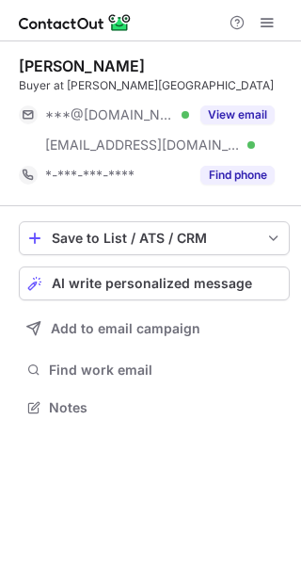
scroll to position [394, 301]
click at [261, 18] on span at bounding box center [267, 22] width 15 height 15
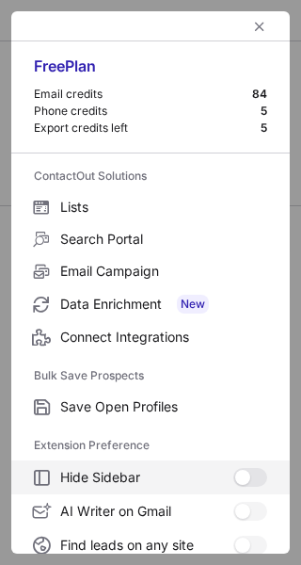
scroll to position [219, 0]
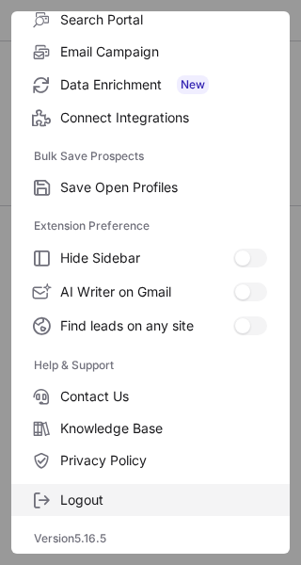
click at [98, 485] on label "Logout" at bounding box center [150, 500] width 279 height 32
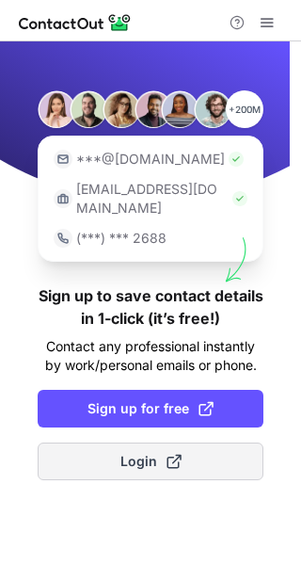
click at [128, 452] on span "Login" at bounding box center [150, 461] width 61 height 19
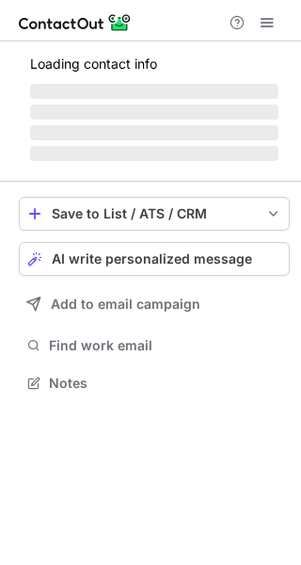
scroll to position [394, 301]
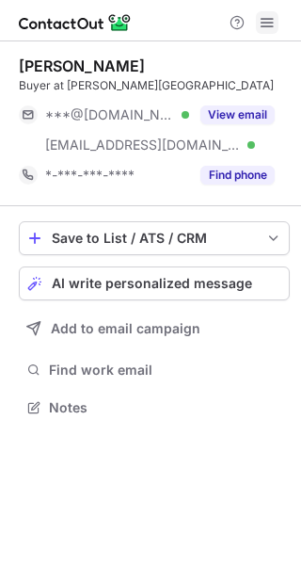
click at [270, 19] on span at bounding box center [267, 22] width 15 height 15
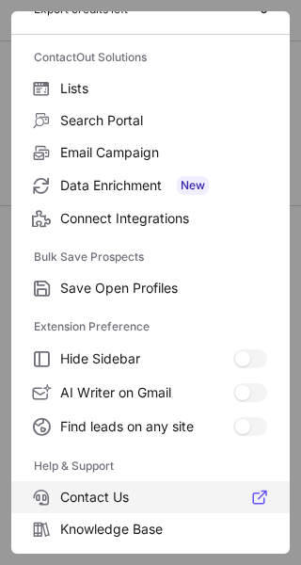
scroll to position [219, 0]
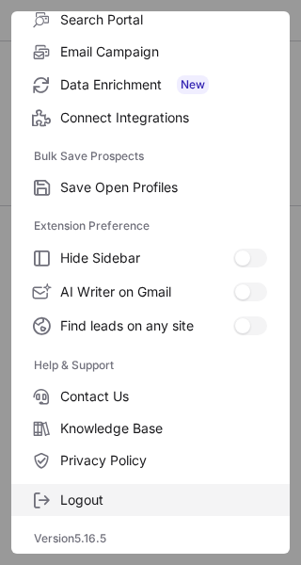
click at [92, 487] on label "Logout" at bounding box center [150, 500] width 279 height 32
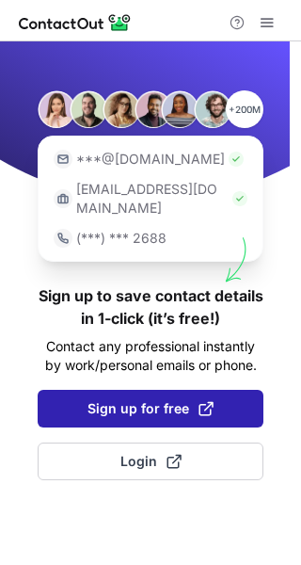
click at [127, 399] on span "Sign up for free" at bounding box center [151, 408] width 126 height 19
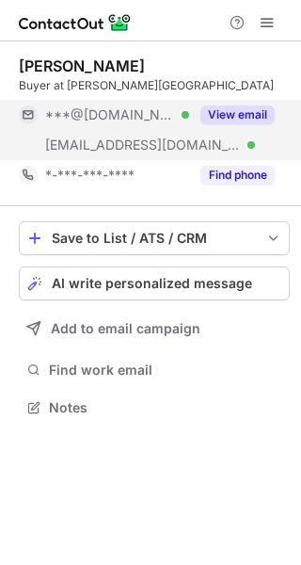
scroll to position [394, 301]
click at [236, 115] on button "View email" at bounding box center [237, 114] width 74 height 19
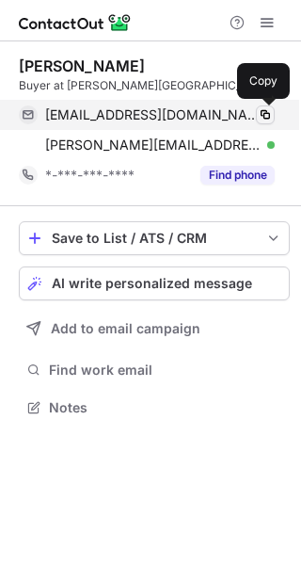
click at [265, 106] on button at bounding box center [265, 114] width 19 height 19
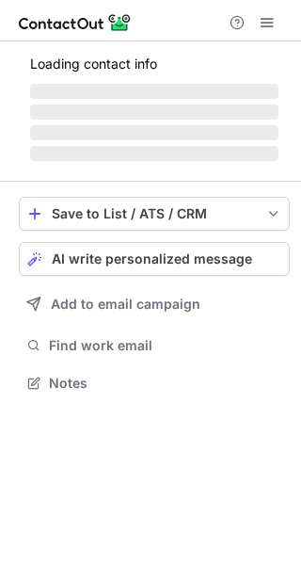
scroll to position [394, 301]
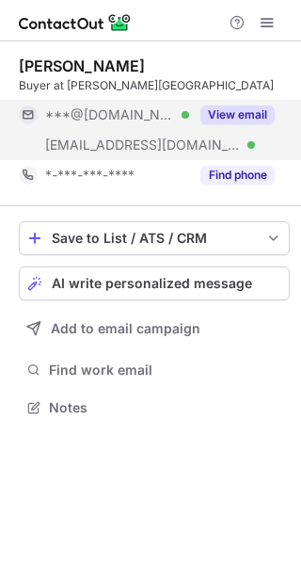
click at [217, 107] on div "View email" at bounding box center [232, 115] width 86 height 30
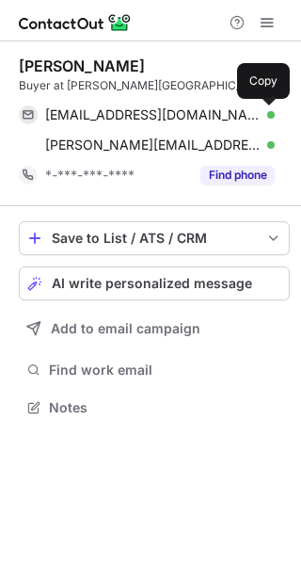
click at [264, 115] on span at bounding box center [265, 114] width 15 height 15
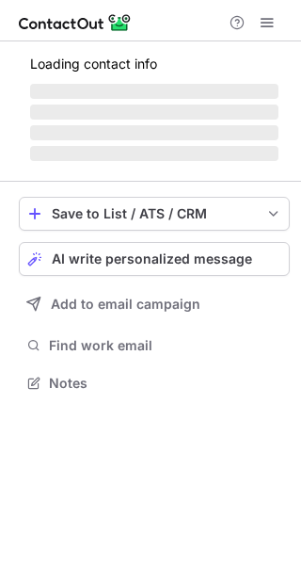
scroll to position [347, 301]
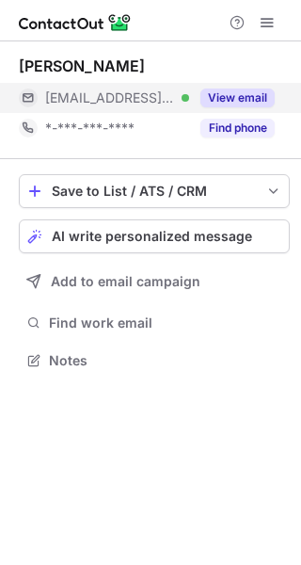
click at [239, 105] on button "View email" at bounding box center [237, 97] width 74 height 19
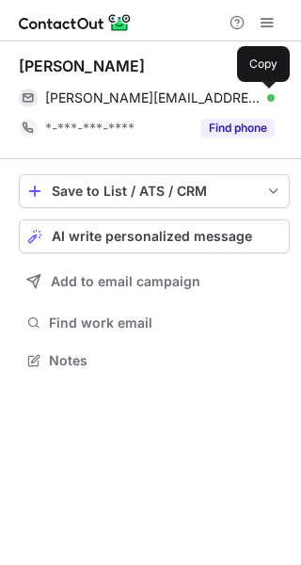
click at [268, 97] on span at bounding box center [265, 97] width 15 height 15
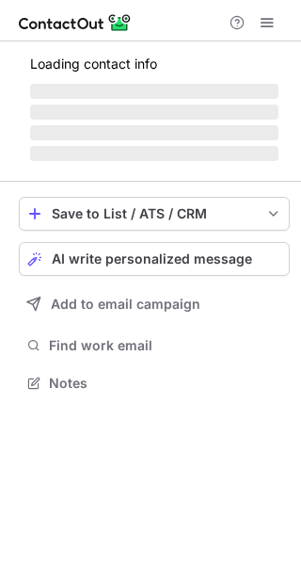
scroll to position [347, 301]
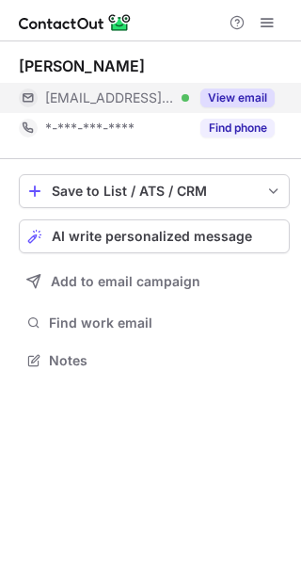
click at [242, 98] on button "View email" at bounding box center [237, 97] width 74 height 19
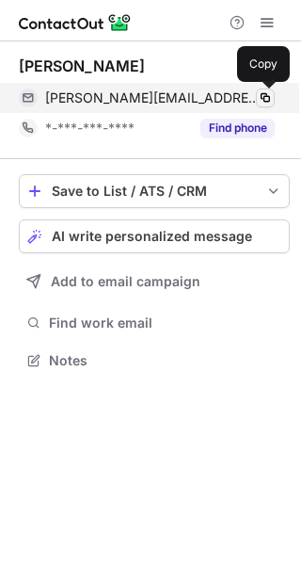
click at [265, 98] on span at bounding box center [265, 97] width 15 height 15
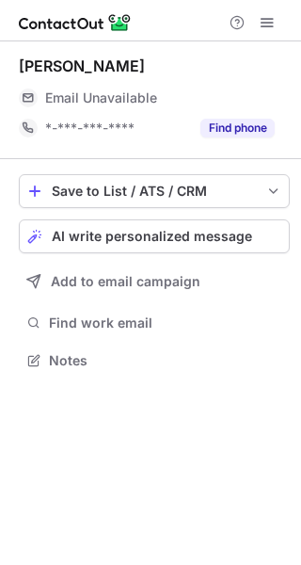
scroll to position [347, 301]
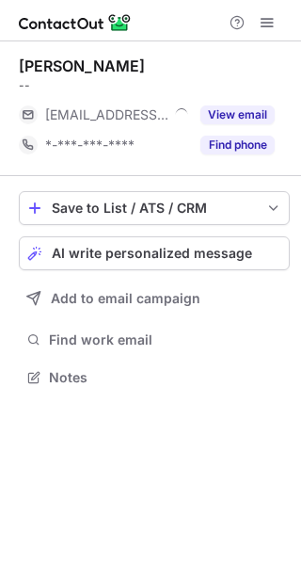
scroll to position [364, 301]
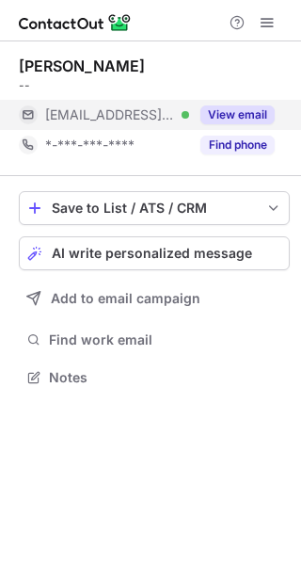
click at [233, 111] on button "View email" at bounding box center [237, 114] width 74 height 19
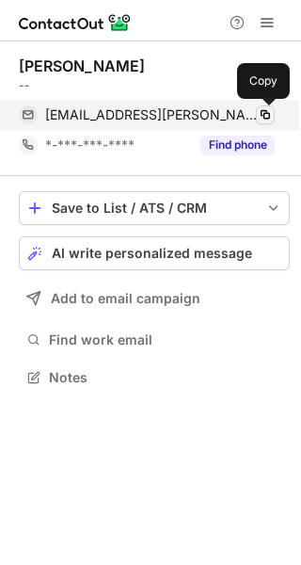
click at [261, 112] on span at bounding box center [265, 114] width 15 height 15
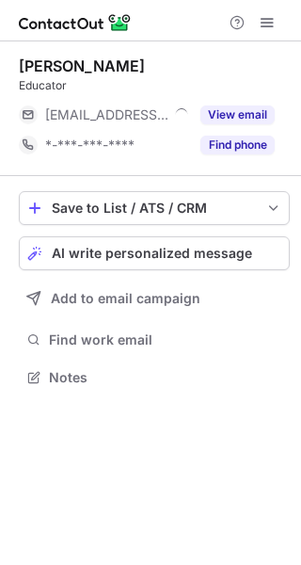
scroll to position [364, 301]
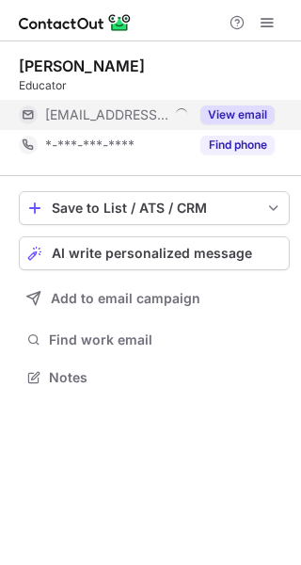
click at [223, 103] on div "View email" at bounding box center [232, 115] width 86 height 30
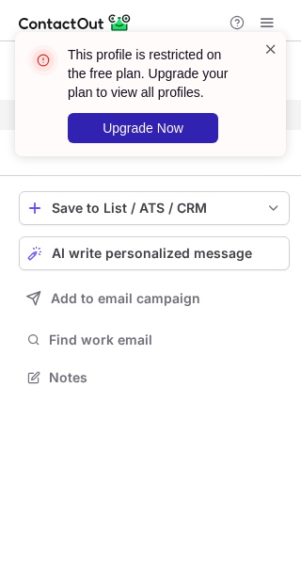
click at [269, 47] on span at bounding box center [270, 49] width 15 height 19
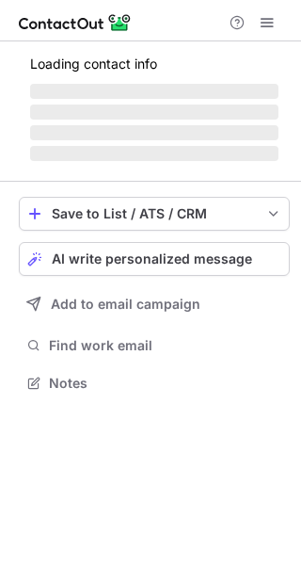
scroll to position [364, 301]
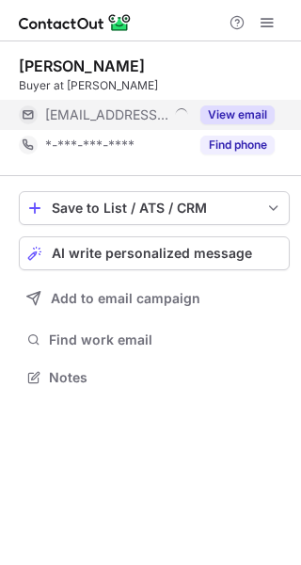
click at [240, 112] on button "View email" at bounding box center [237, 114] width 74 height 19
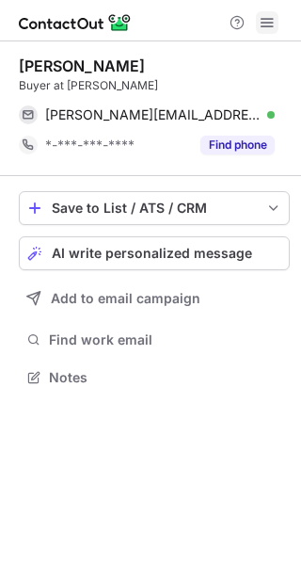
click at [262, 15] on span at bounding box center [267, 22] width 15 height 15
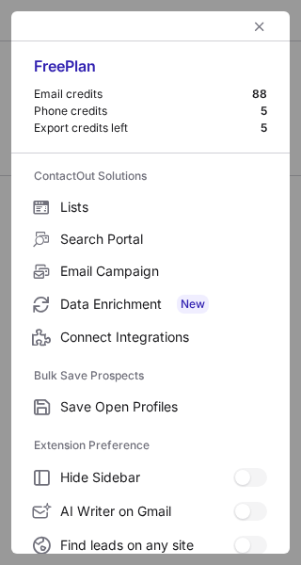
click at [12, 131] on div "Free Plan Email credits 88 Phone credits 5 Export credits left 5" at bounding box center [150, 97] width 279 height 112
click at [252, 33] on span "left-button" at bounding box center [259, 26] width 15 height 15
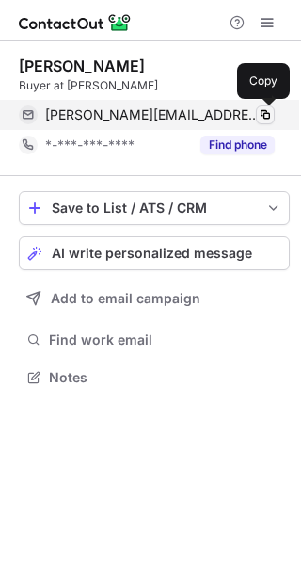
click at [261, 114] on span at bounding box center [265, 114] width 15 height 15
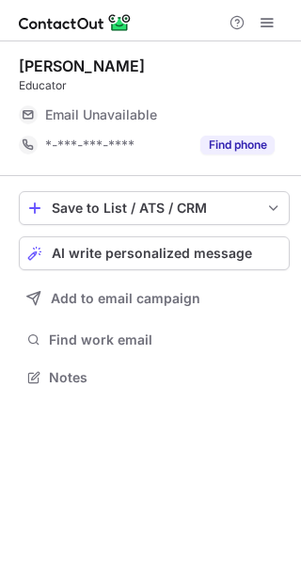
scroll to position [364, 301]
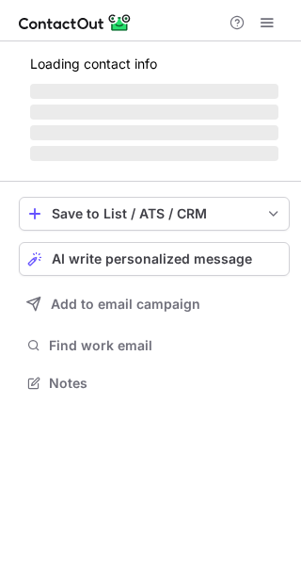
scroll to position [364, 301]
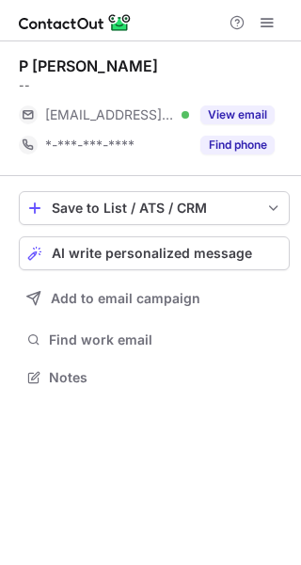
click at [240, 104] on div "View email" at bounding box center [232, 115] width 86 height 30
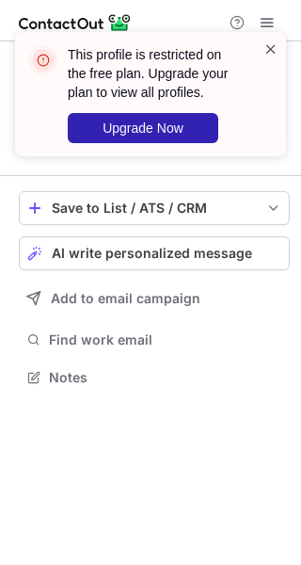
click at [264, 51] on span at bounding box center [270, 49] width 15 height 19
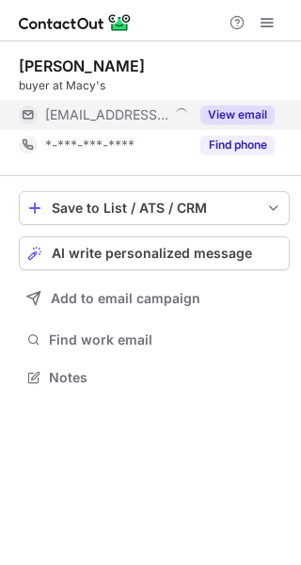
scroll to position [364, 301]
click at [253, 106] on button "View email" at bounding box center [237, 114] width 74 height 19
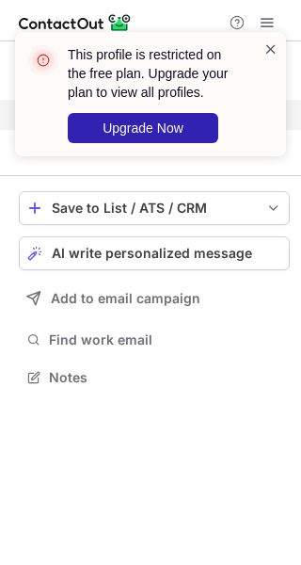
click at [277, 44] on span at bounding box center [270, 49] width 15 height 19
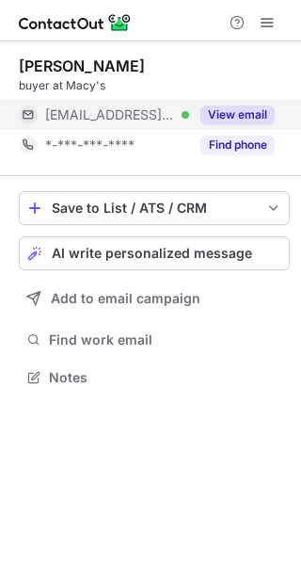
click at [272, 20] on div "This profile is restricted on the free plan. Upgrade your plan to view all prof…" at bounding box center [150, 32] width 301 height 38
click at [270, 19] on span at bounding box center [267, 22] width 15 height 15
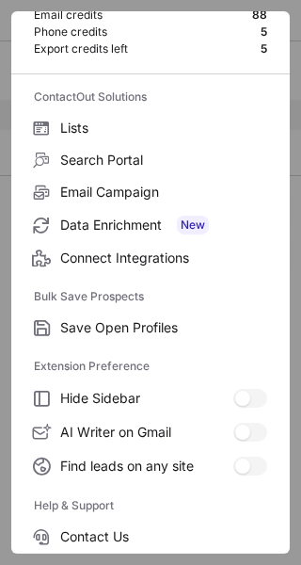
scroll to position [219, 0]
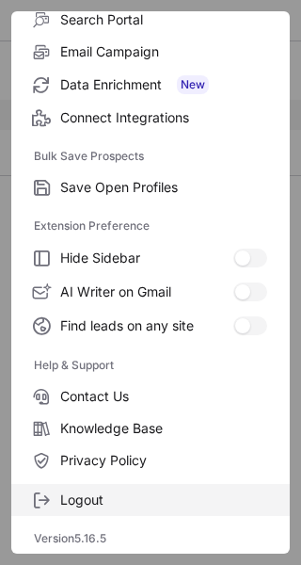
click at [99, 502] on span "Logout" at bounding box center [163, 499] width 207 height 17
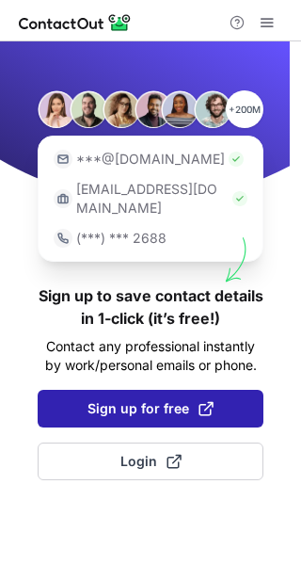
click at [129, 399] on span "Sign up for free" at bounding box center [151, 408] width 126 height 19
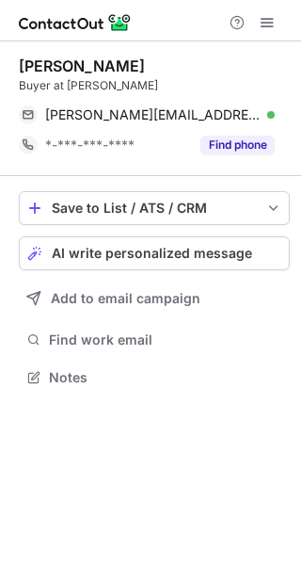
scroll to position [364, 301]
click at [269, 15] on span at bounding box center [267, 22] width 15 height 15
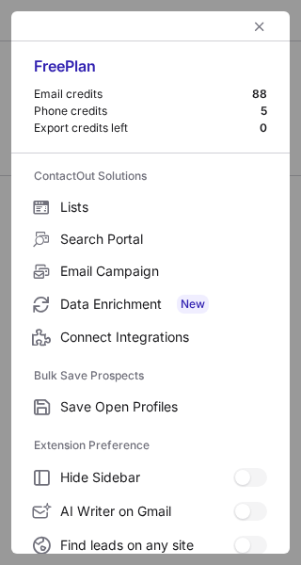
scroll to position [219, 0]
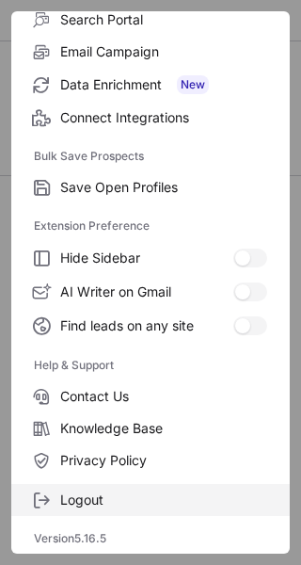
click at [93, 501] on span "Logout" at bounding box center [163, 499] width 207 height 17
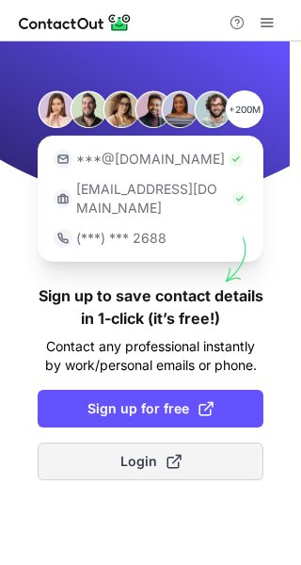
click at [121, 442] on button "Login" at bounding box center [151, 461] width 226 height 38
